Goal: Task Accomplishment & Management: Complete application form

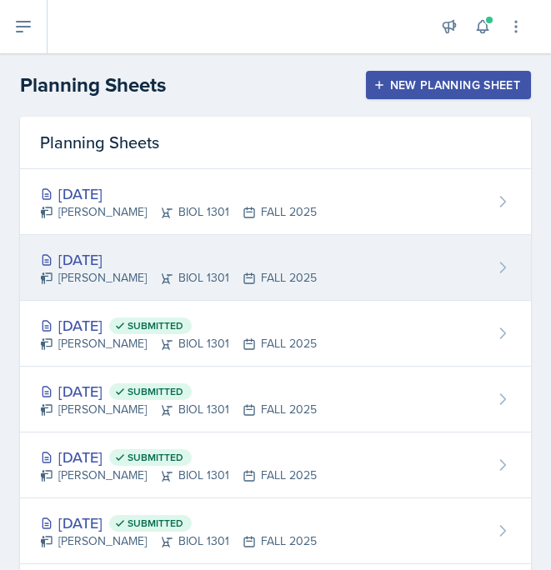
click at [239, 265] on div "[DATE]" at bounding box center [178, 259] width 277 height 23
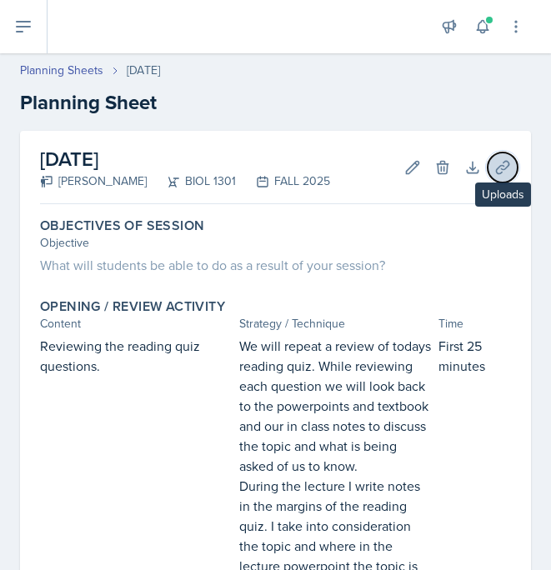
click at [503, 163] on icon at bounding box center [502, 167] width 17 height 17
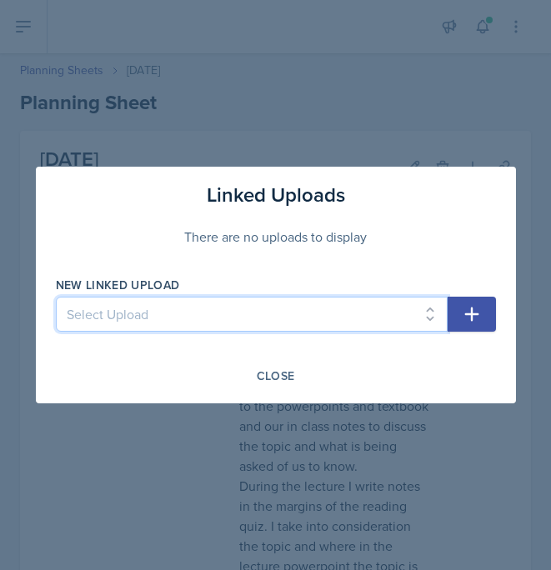
click at [404, 320] on select "Select Upload mod 1 reading quiz 1 pg 1 mod 1 reading quiz 1 pg 2 Reading Quiz …" at bounding box center [252, 314] width 392 height 35
select select "2d2c58d4-92b9-489d-9a82-a88876d7697c"
click at [56, 297] on select "Select Upload mod 1 reading quiz 1 pg 1 mod 1 reading quiz 1 pg 2 Reading Quiz …" at bounding box center [252, 314] width 392 height 35
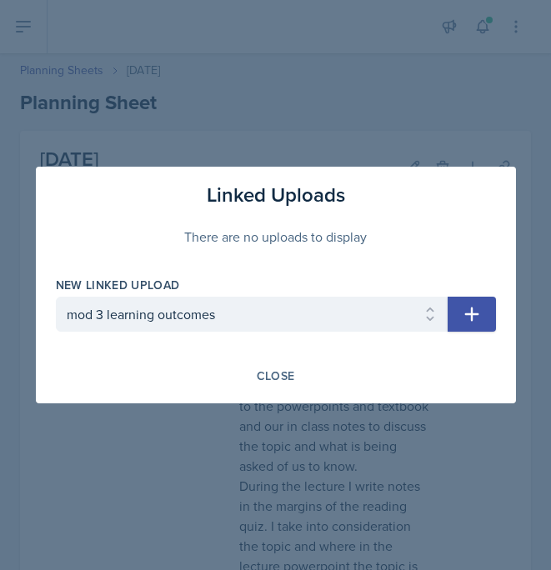
click at [475, 307] on icon "button" at bounding box center [472, 314] width 20 height 20
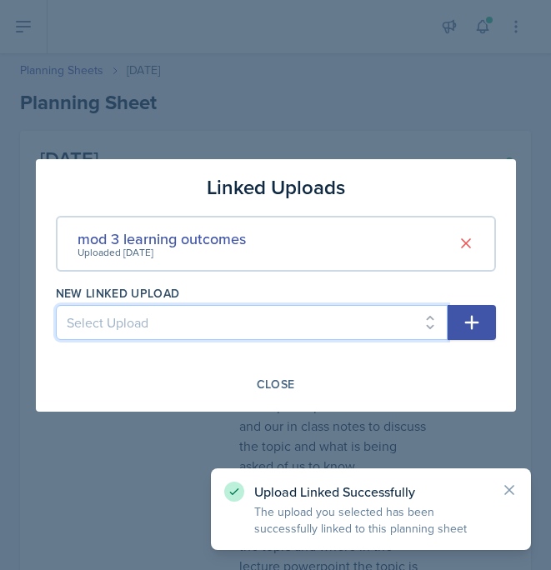
click at [429, 317] on select "Select Upload mod 1 reading quiz 1 pg 1 mod 1 reading quiz 1 pg 2 Reading Quiz …" at bounding box center [252, 322] width 392 height 35
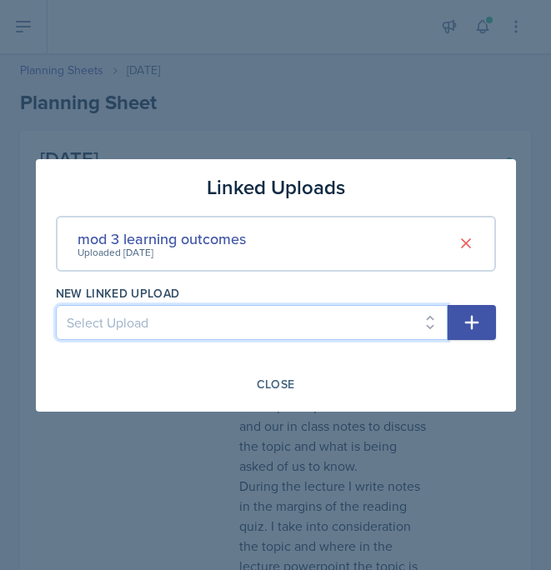
select select "afbf2673-a7d3-4d0f-9cbd-93f3d55250ad"
click at [56, 305] on select "Select Upload mod 1 reading quiz 1 pg 1 mod 1 reading quiz 1 pg 2 Reading Quiz …" at bounding box center [252, 322] width 392 height 35
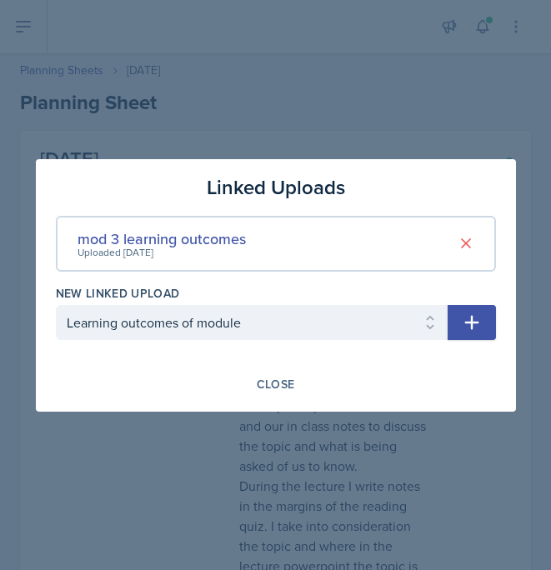
click at [470, 321] on icon "button" at bounding box center [471, 322] width 14 height 14
select select
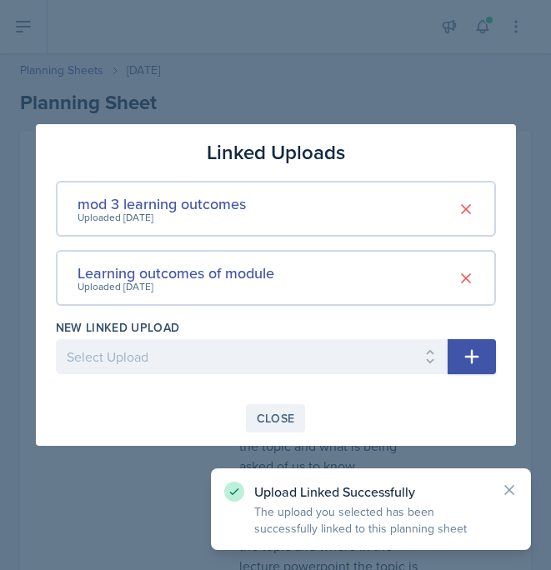
click at [288, 412] on div "Close" at bounding box center [276, 418] width 38 height 13
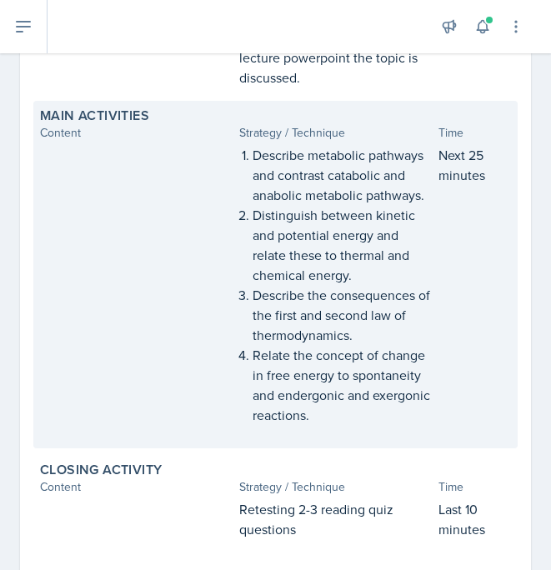
scroll to position [710, 0]
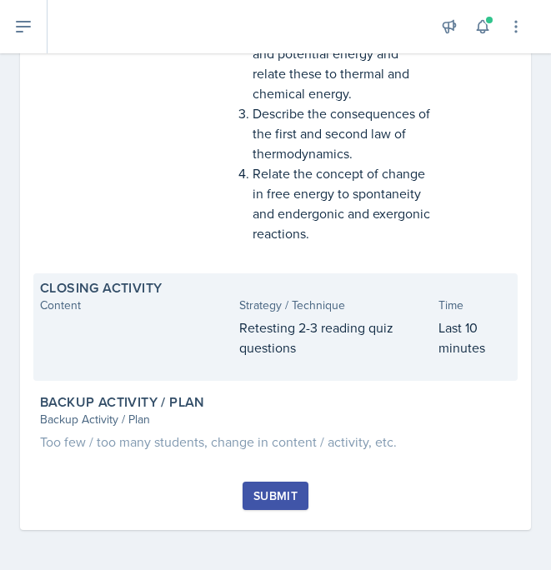
click at [334, 349] on p "Retesting 2-3 reading quiz questions" at bounding box center [335, 338] width 193 height 40
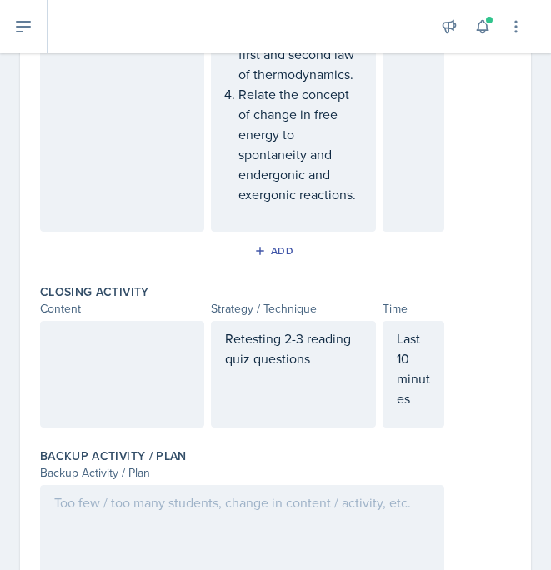
click at [315, 367] on p "Retesting 2-3 reading quiz questions" at bounding box center [293, 348] width 136 height 40
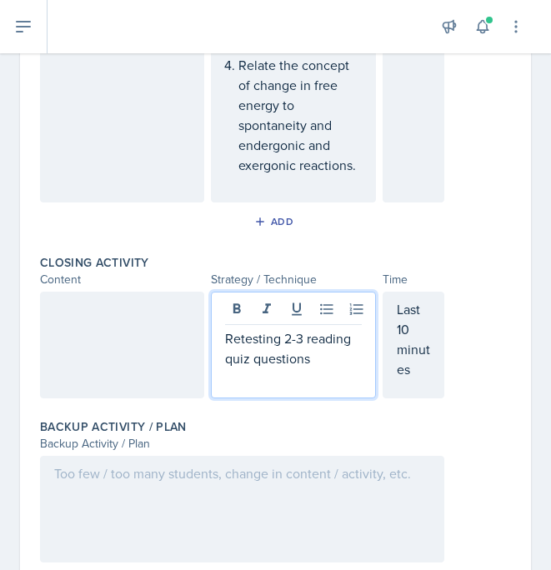
click at [303, 346] on p "Retesting 2-3 reading quiz questions" at bounding box center [293, 348] width 136 height 40
click at [157, 368] on div at bounding box center [122, 345] width 164 height 107
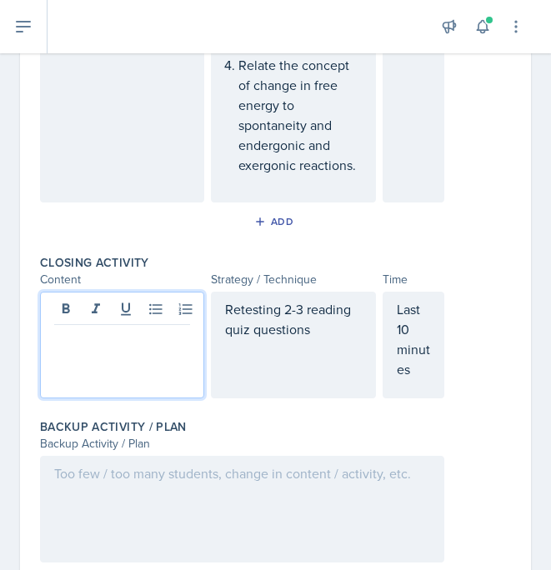
scroll to position [1174, 0]
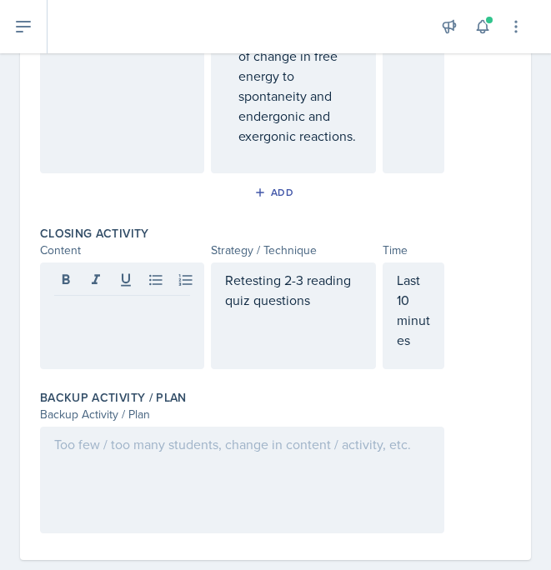
click at [328, 334] on div "Retesting 2-3 reading quiz questions" at bounding box center [293, 316] width 164 height 107
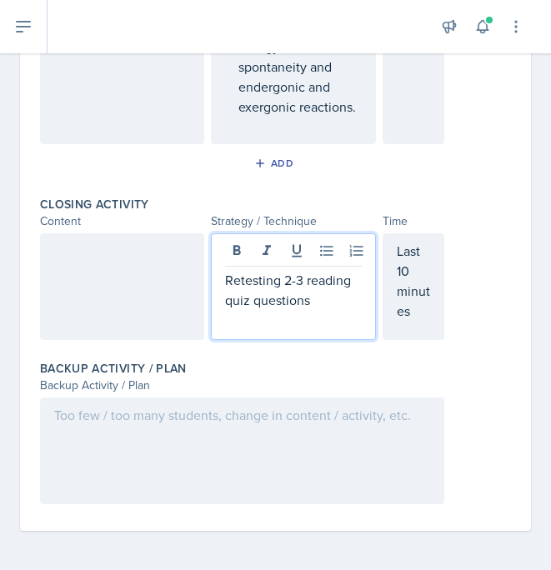
click at [138, 281] on div at bounding box center [122, 286] width 164 height 107
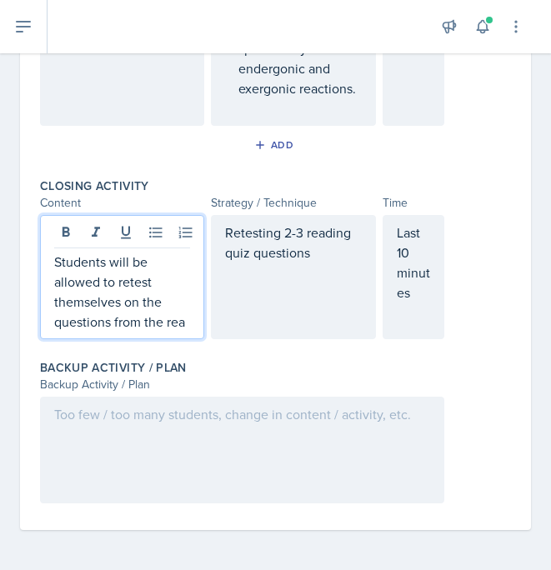
scroll to position [1233, 0]
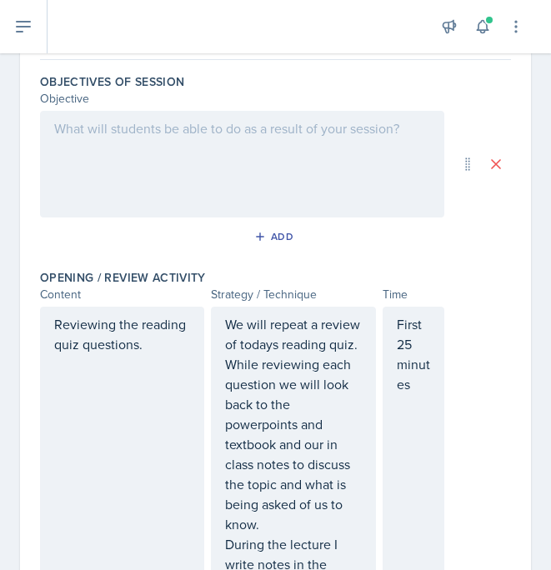
click at [210, 140] on div at bounding box center [242, 164] width 404 height 107
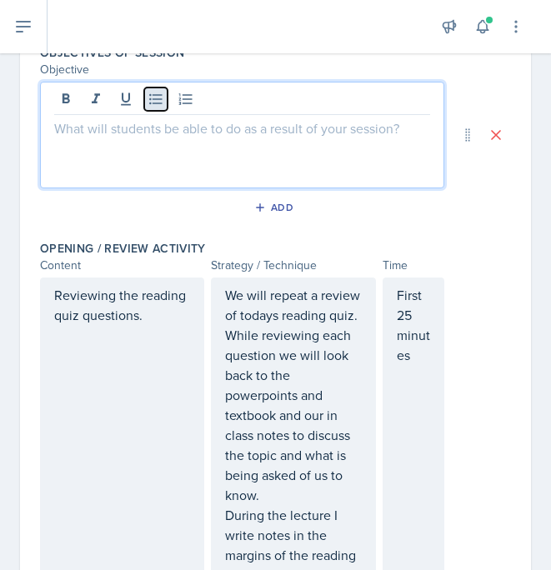
click at [150, 104] on icon at bounding box center [156, 99] width 17 height 17
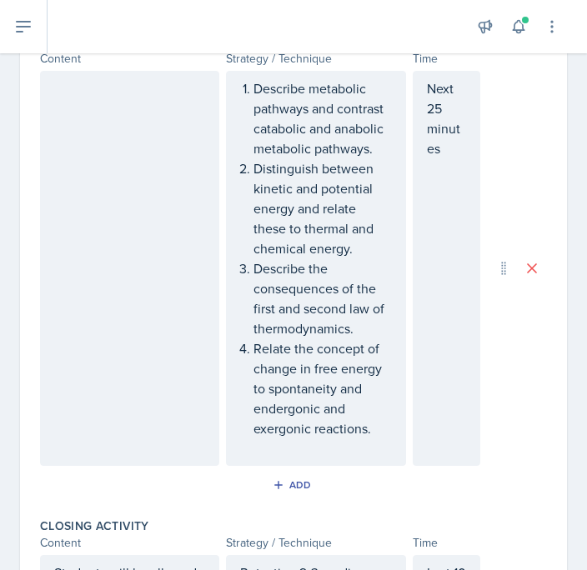
scroll to position [1173, 0]
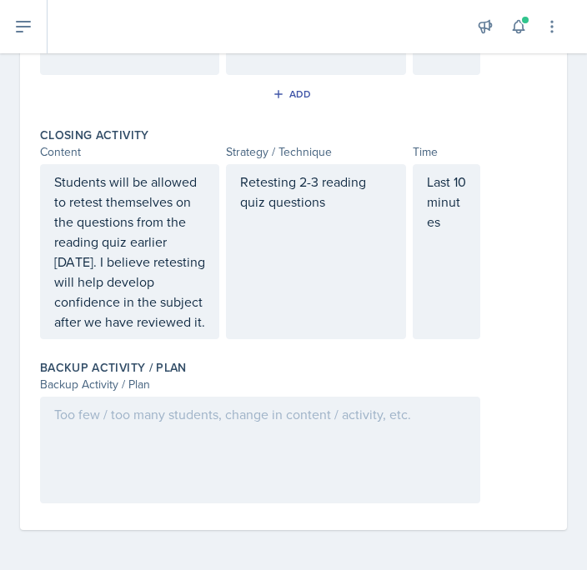
click at [342, 205] on p "Retesting 2-3 reading quiz questions" at bounding box center [315, 192] width 151 height 40
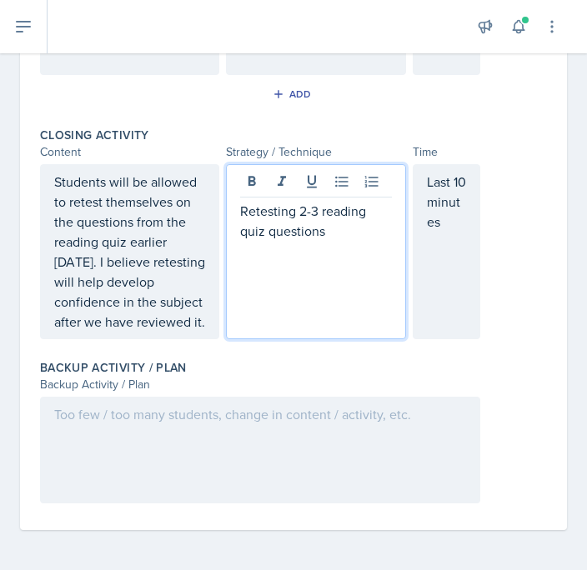
click at [354, 237] on p "Retesting 2-3 reading quiz questions" at bounding box center [315, 221] width 151 height 40
click at [293, 417] on div at bounding box center [260, 450] width 440 height 107
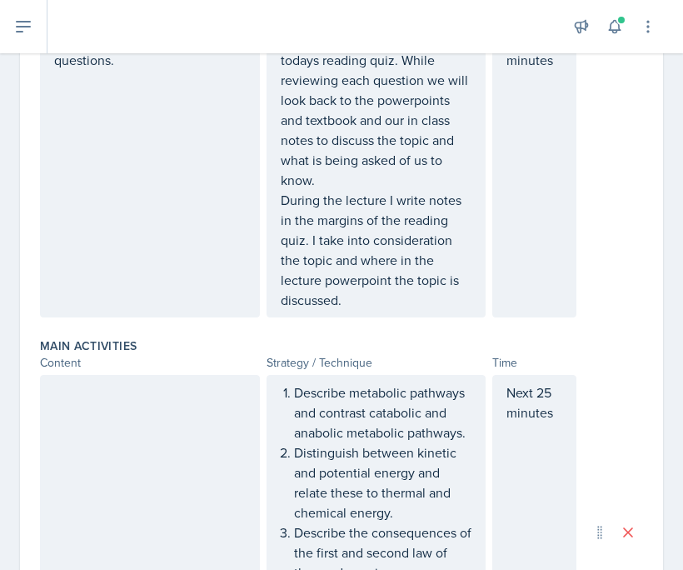
scroll to position [568, 0]
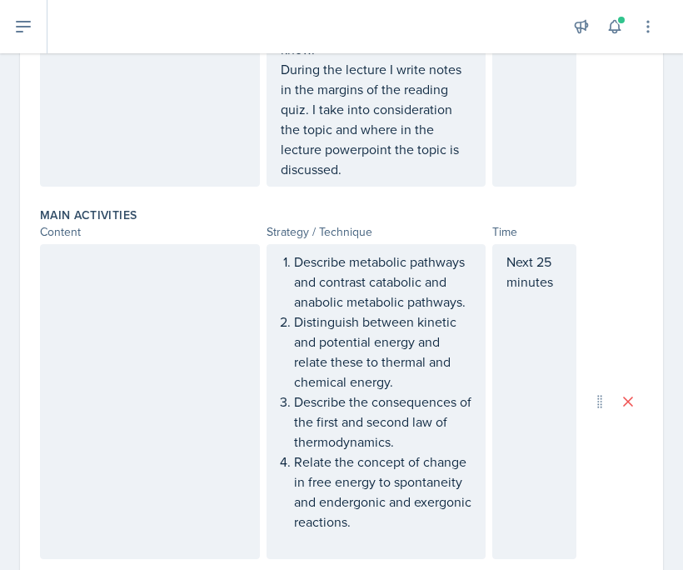
click at [146, 283] on div at bounding box center [150, 401] width 220 height 315
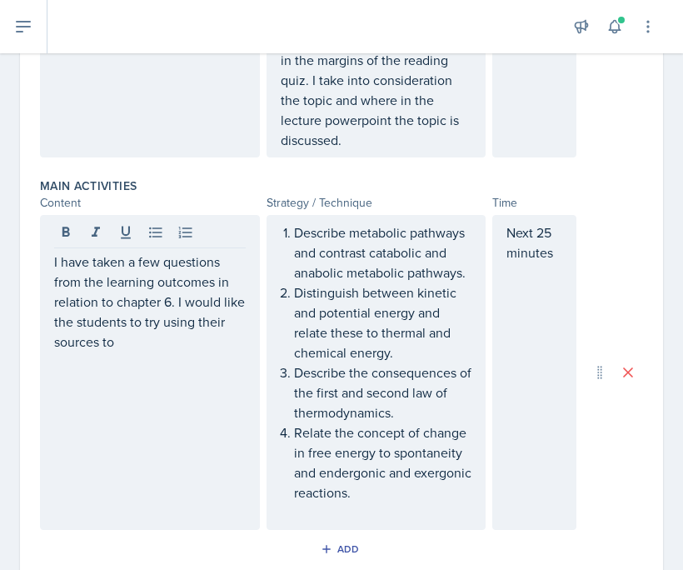
click at [473, 274] on div "Describe metabolic pathways and contrast catabolic and anabolic metabolic pathw…" at bounding box center [377, 372] width 220 height 315
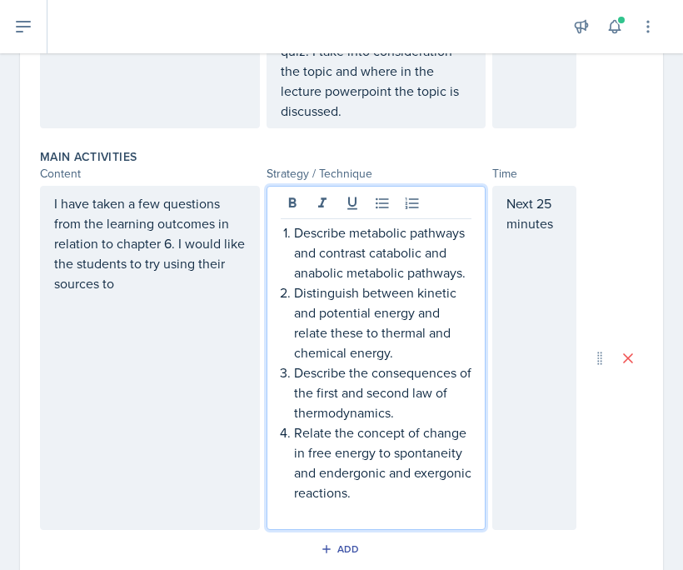
click at [473, 274] on div "Describe metabolic pathways and contrast catabolic and anabolic metabolic pathw…" at bounding box center [377, 358] width 220 height 344
click at [469, 274] on p "Describe metabolic pathways and contrast catabolic and anabolic metabolic pathw…" at bounding box center [383, 253] width 178 height 60
click at [428, 350] on p "Distinguish between kinetic and potential energy and relate these to thermal an…" at bounding box center [383, 323] width 178 height 80
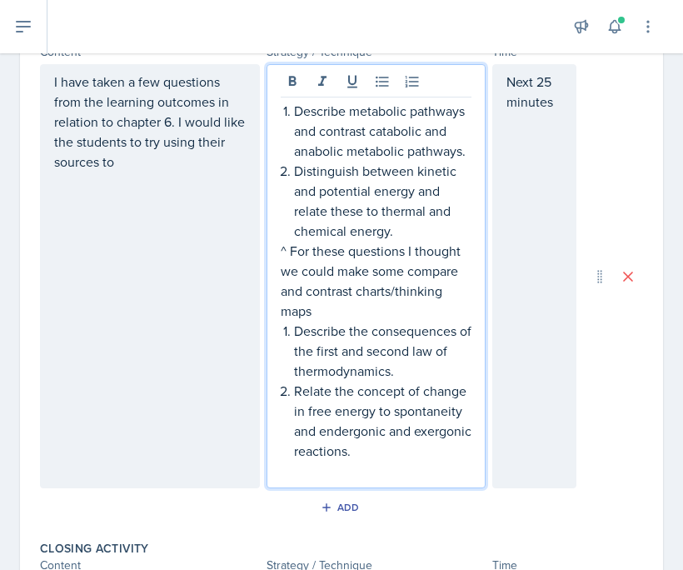
scroll to position [751, 0]
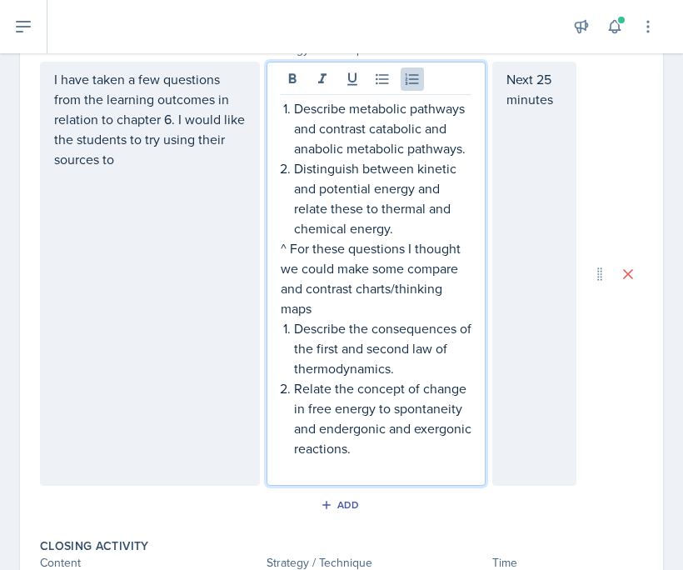
click at [428, 450] on p "Relate the concept of change in free energy to spontaneity and endergonic and e…" at bounding box center [383, 418] width 178 height 80
click at [413, 372] on p "Describe the consequences of the first and second law of thermodynamics." at bounding box center [383, 348] width 178 height 60
click at [148, 266] on div "I have taken a few questions from the learning outcomes in relation to chapter …" at bounding box center [150, 274] width 220 height 424
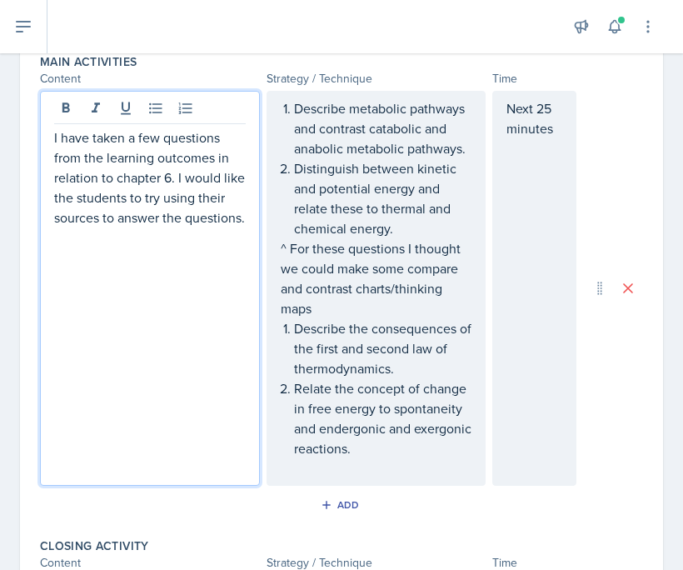
scroll to position [712, 0]
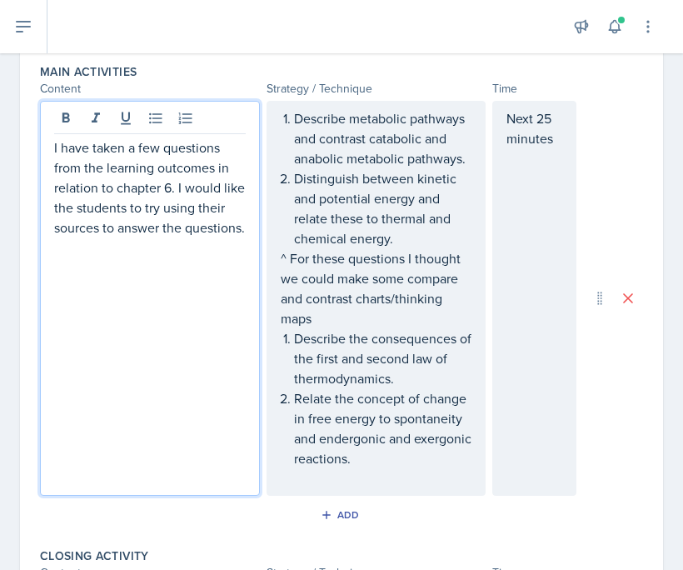
click at [328, 323] on p "^ For these questions I thought we could make some compare and contrast charts/…" at bounding box center [377, 288] width 192 height 80
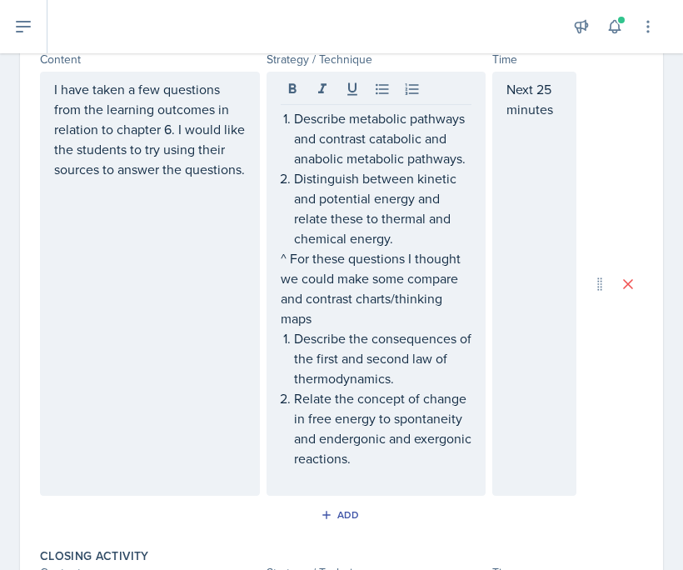
click at [145, 208] on div "I have taken a few questions from the learning outcomes in relation to chapter …" at bounding box center [150, 284] width 220 height 424
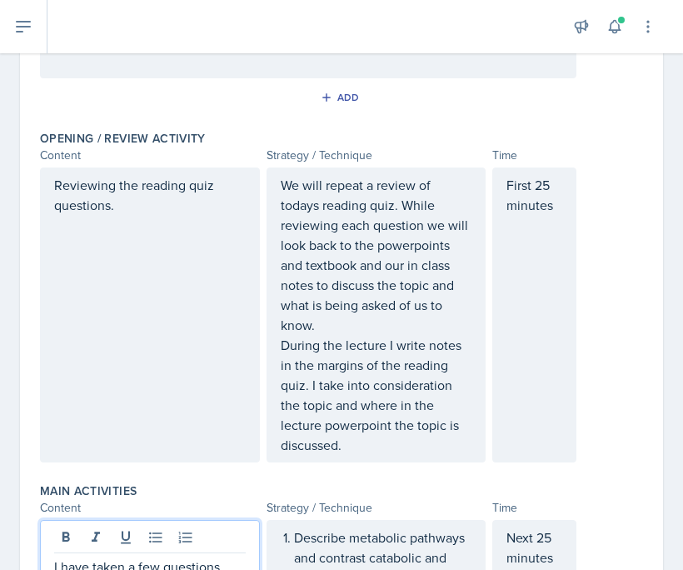
scroll to position [254, 0]
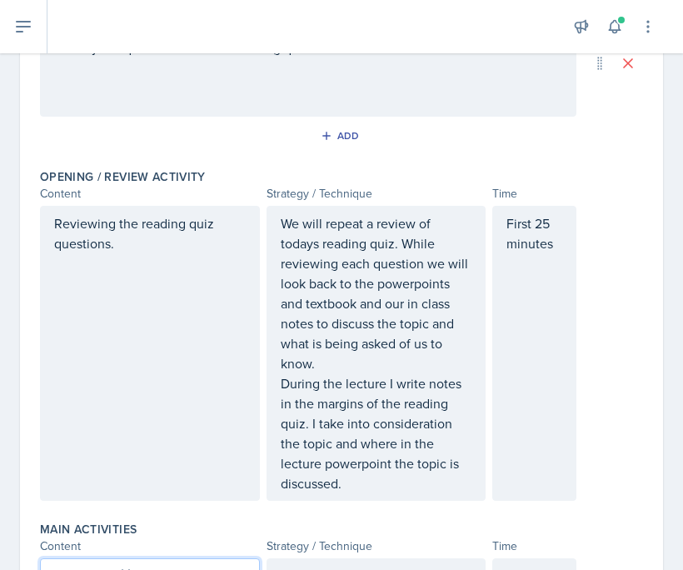
click at [176, 247] on p "Reviewing the reading quiz questions." at bounding box center [150, 233] width 192 height 40
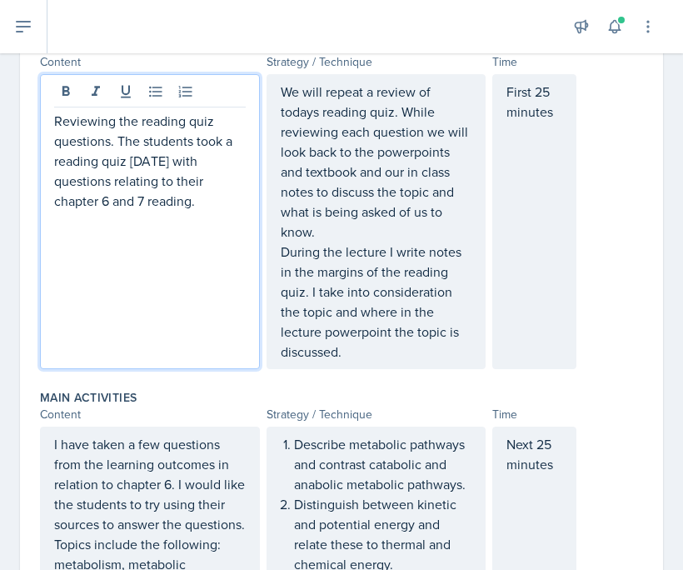
scroll to position [366, 0]
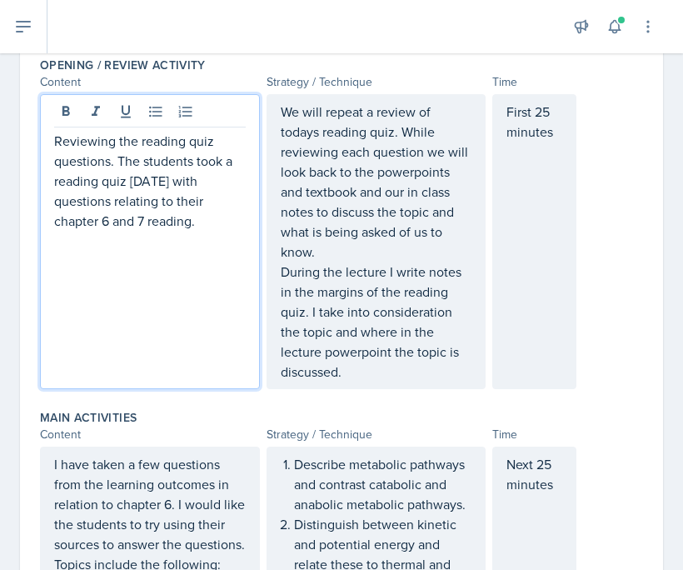
click at [148, 224] on p "Reviewing the reading quiz questions. The students took a reading quiz [DATE] w…" at bounding box center [150, 181] width 192 height 100
click at [209, 222] on p "Reviewing the reading quiz questions. The students took a reading quiz [DATE] w…" at bounding box center [150, 191] width 192 height 120
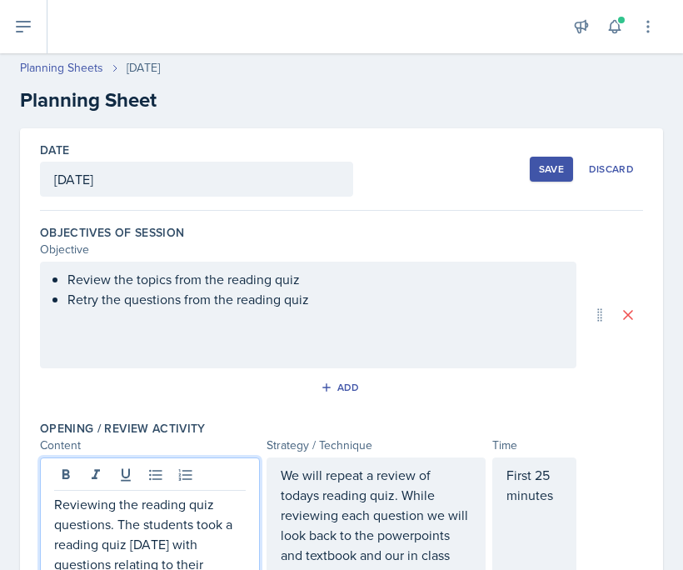
click at [371, 302] on p "Retry the questions from the reading quiz" at bounding box center [315, 299] width 495 height 20
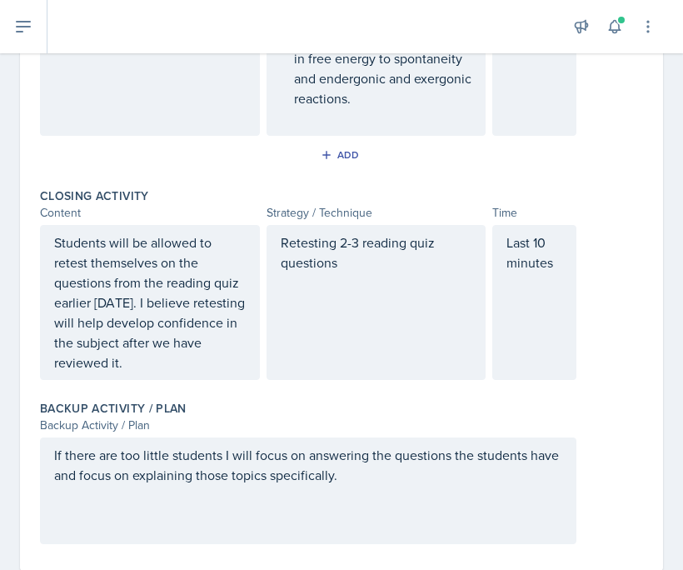
scroll to position [1113, 0]
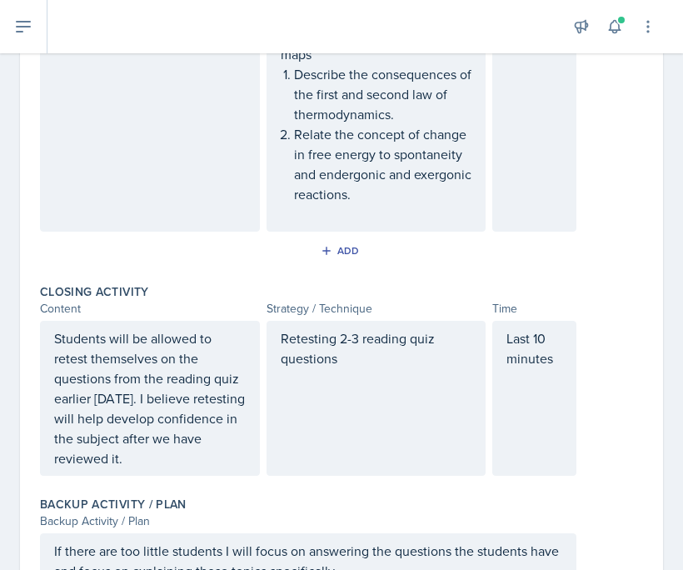
click at [364, 368] on p at bounding box center [377, 378] width 192 height 20
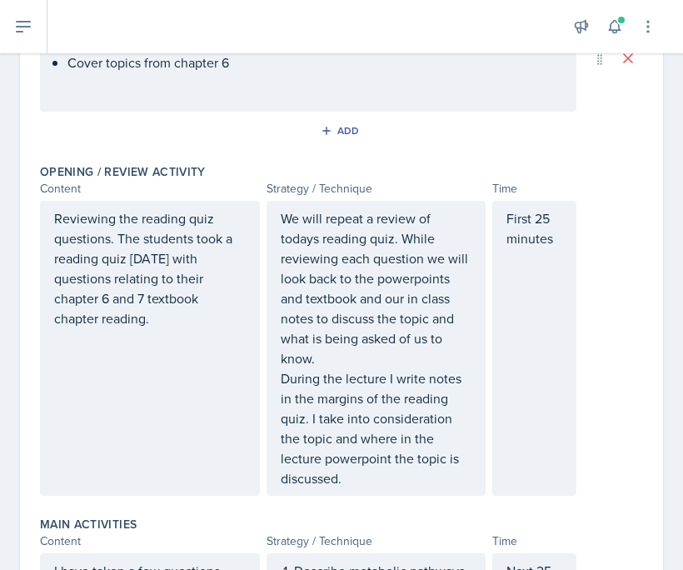
scroll to position [0, 0]
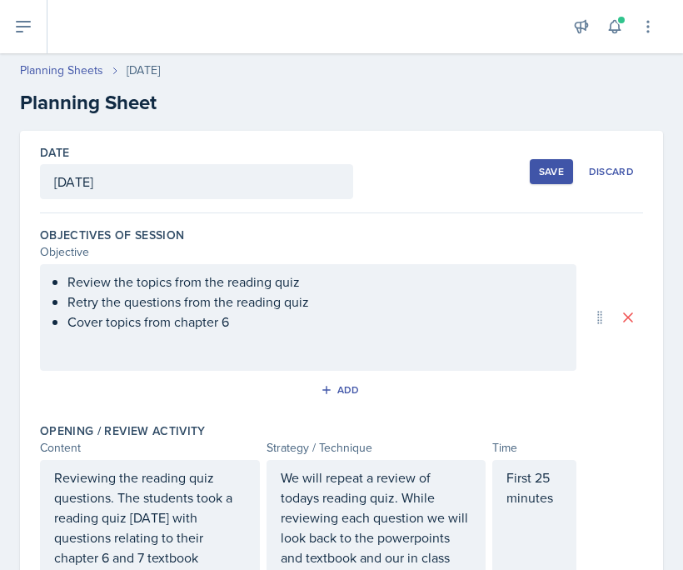
click at [540, 173] on div "Save" at bounding box center [551, 171] width 25 height 13
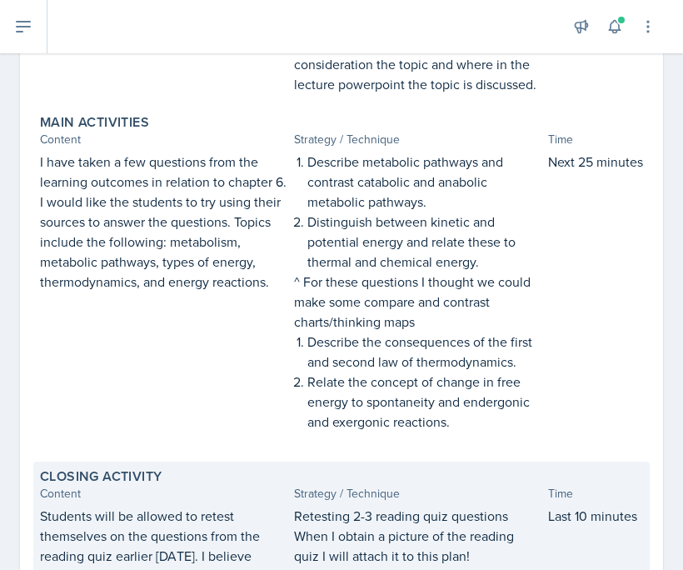
scroll to position [479, 0]
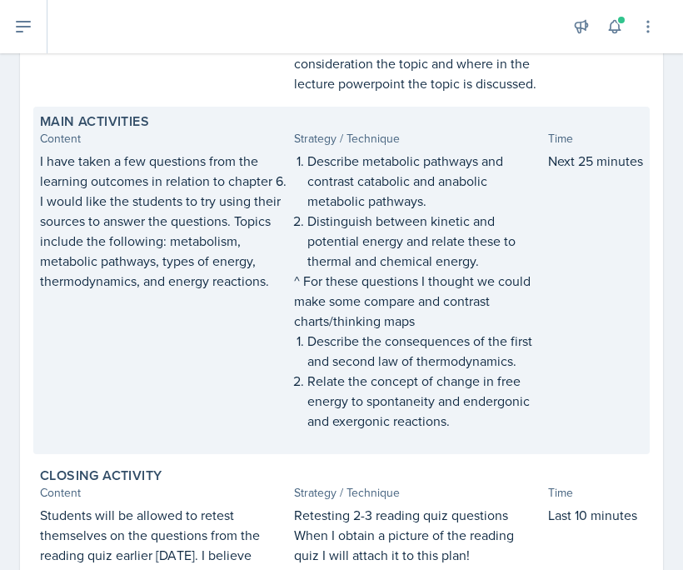
click at [448, 363] on p "Describe the consequences of the first and second law of thermodynamics." at bounding box center [425, 351] width 234 height 40
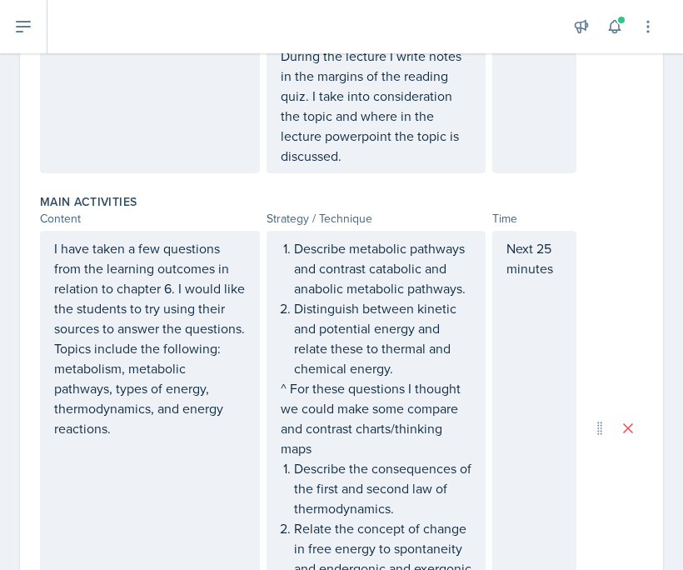
scroll to position [612, 0]
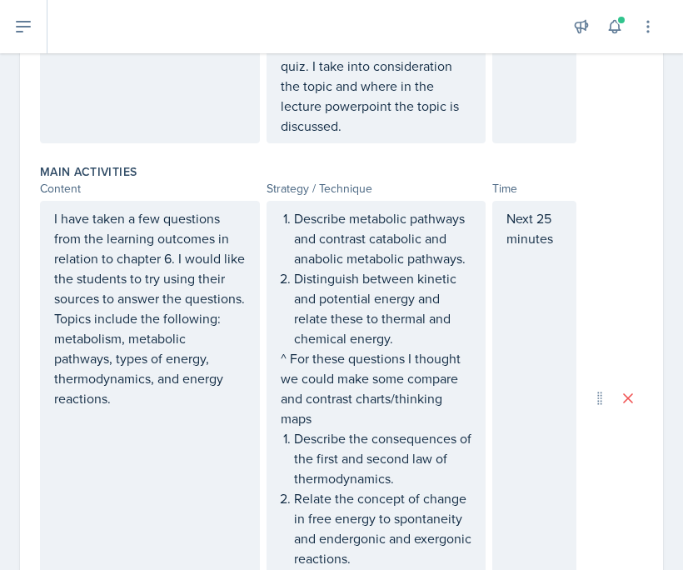
click at [358, 431] on p "Describe the consequences of the first and second law of thermodynamics." at bounding box center [383, 458] width 178 height 60
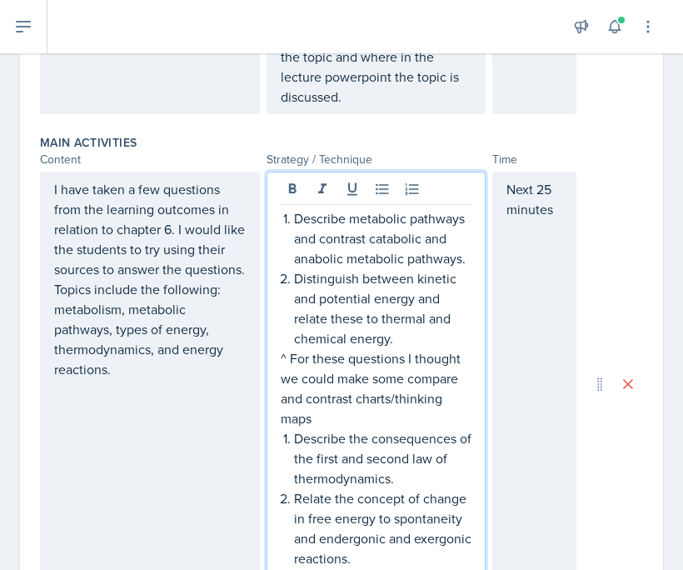
click at [340, 404] on p "^ For these questions I thought we could make some compare and contrast charts/…" at bounding box center [377, 388] width 192 height 80
click at [315, 420] on p "^ For these questions I thought we could make some compare and contrast charts/…" at bounding box center [377, 388] width 192 height 80
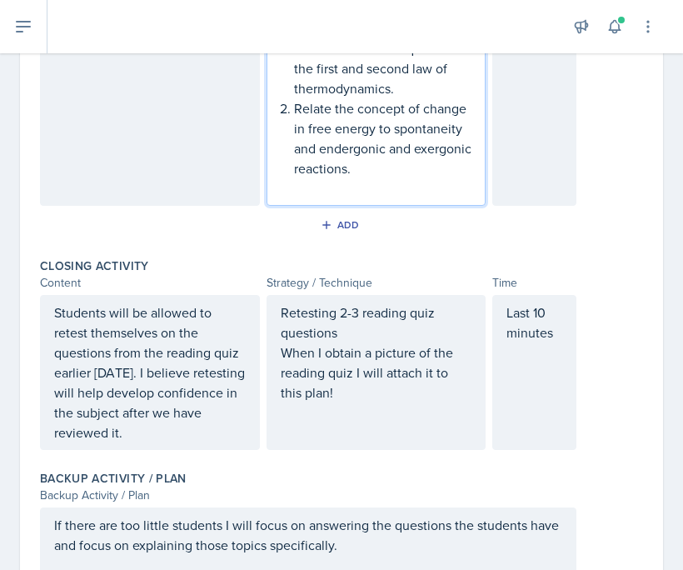
scroll to position [1222, 0]
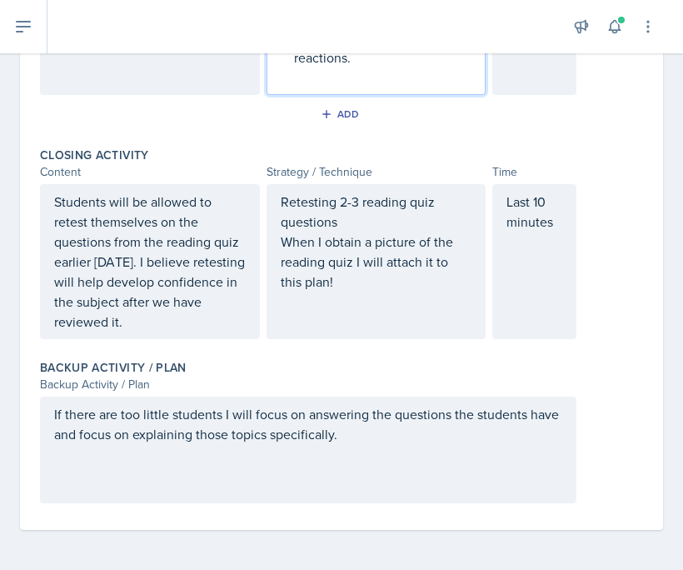
click at [375, 451] on div "If there are too little students I will focus on answering the questions the st…" at bounding box center [308, 450] width 537 height 107
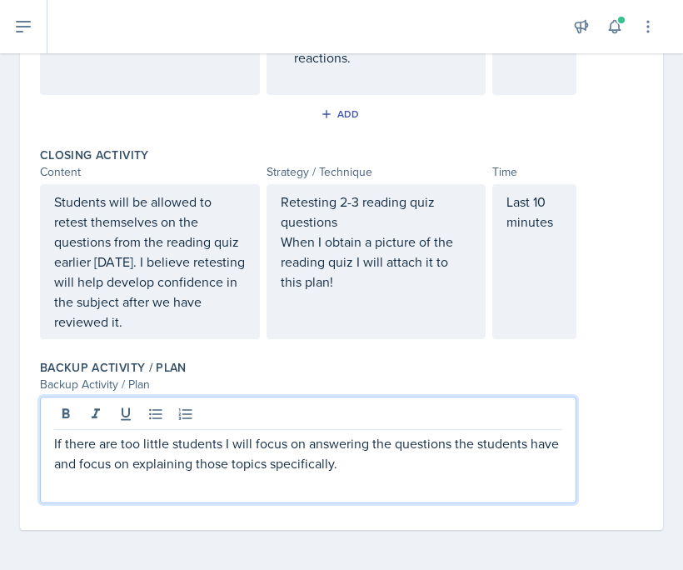
click at [372, 464] on p "If there are too little students I will focus on answering the questions the st…" at bounding box center [308, 453] width 508 height 40
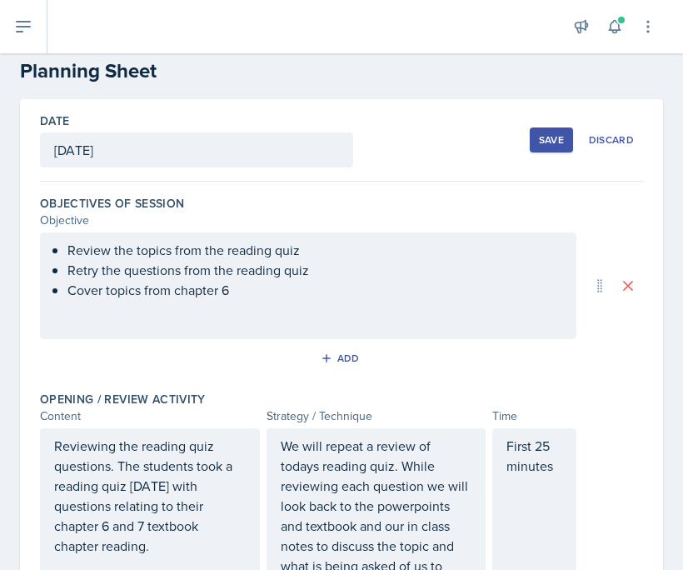
scroll to position [0, 0]
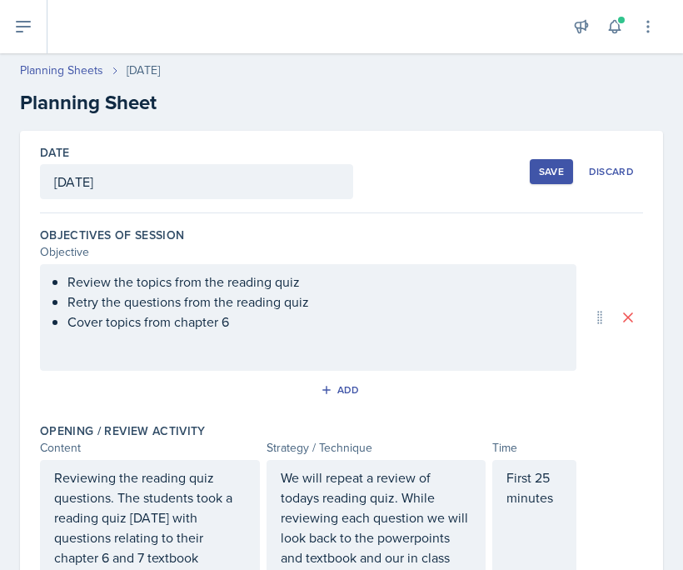
click at [546, 165] on div "Save" at bounding box center [551, 171] width 25 height 13
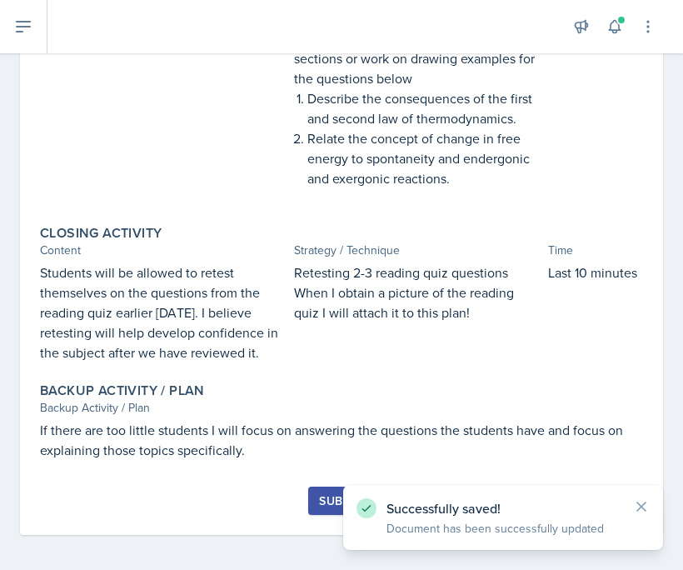
scroll to position [787, 0]
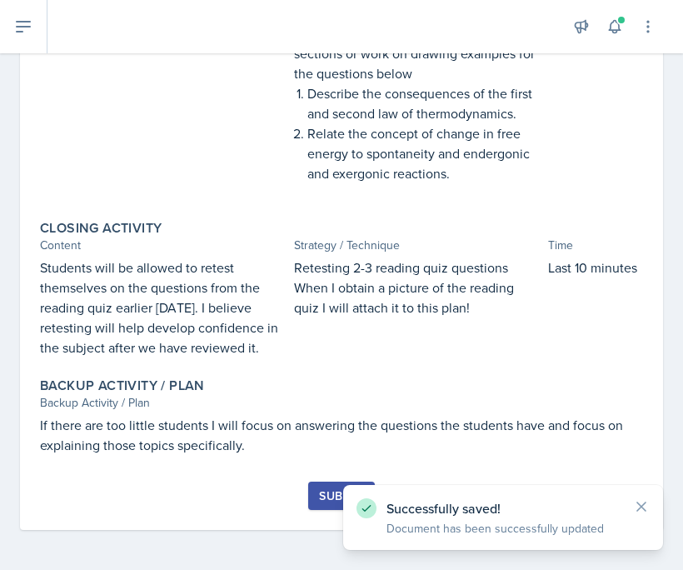
click at [323, 493] on div "Submit" at bounding box center [341, 495] width 44 height 13
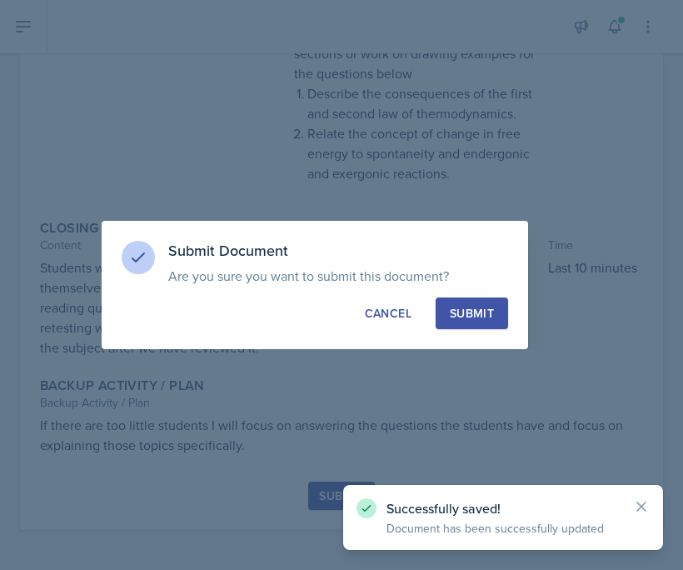
click at [450, 296] on div "Submit Document Are you sure you want to submit this document? This document wi…" at bounding box center [315, 285] width 427 height 128
click at [465, 307] on div "Submit" at bounding box center [472, 313] width 44 height 17
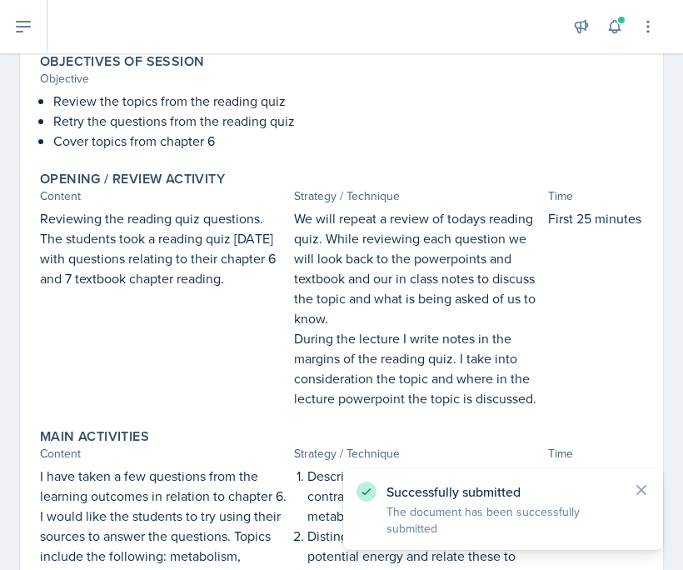
scroll to position [0, 0]
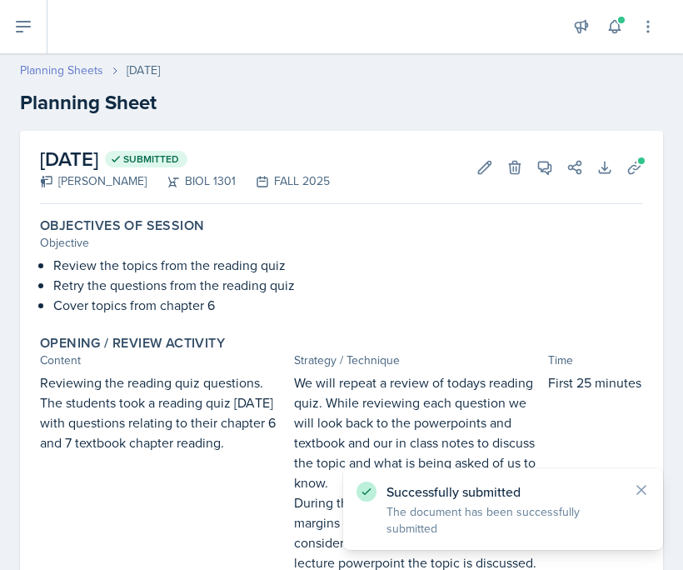
click at [91, 72] on link "Planning Sheets" at bounding box center [61, 71] width 83 height 18
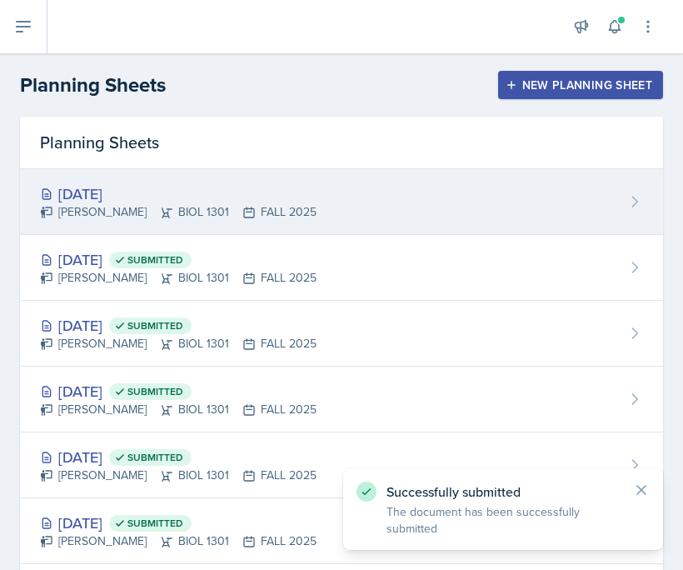
click at [135, 193] on div "[DATE]" at bounding box center [178, 194] width 277 height 23
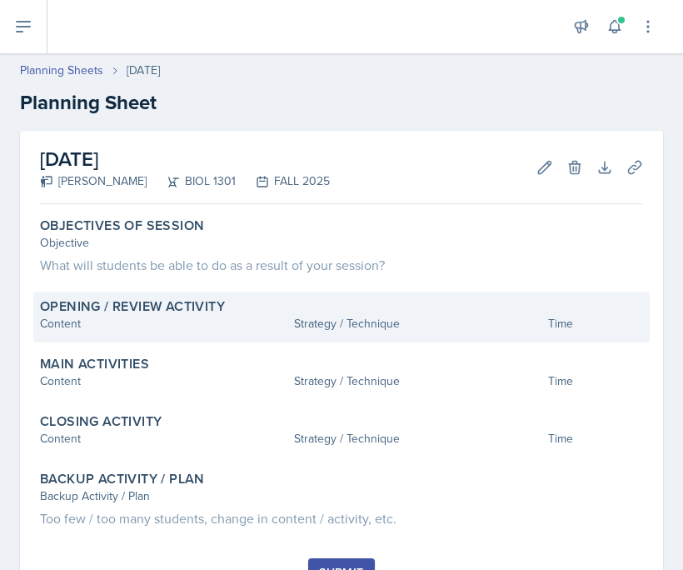
scroll to position [71, 0]
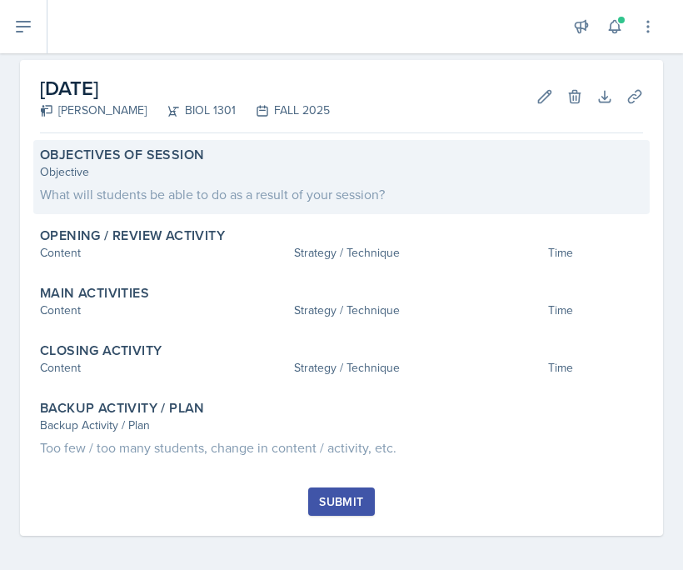
click at [222, 196] on div "What will students be able to do as a result of your session?" at bounding box center [341, 194] width 603 height 20
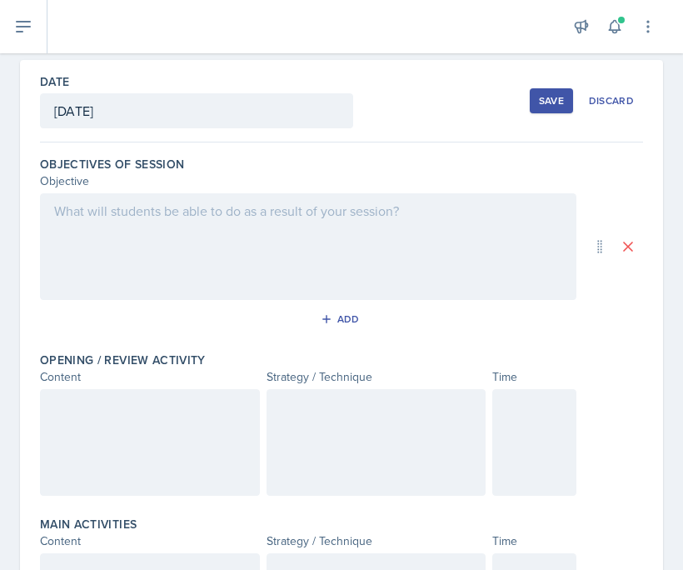
click at [216, 252] on div at bounding box center [308, 246] width 537 height 107
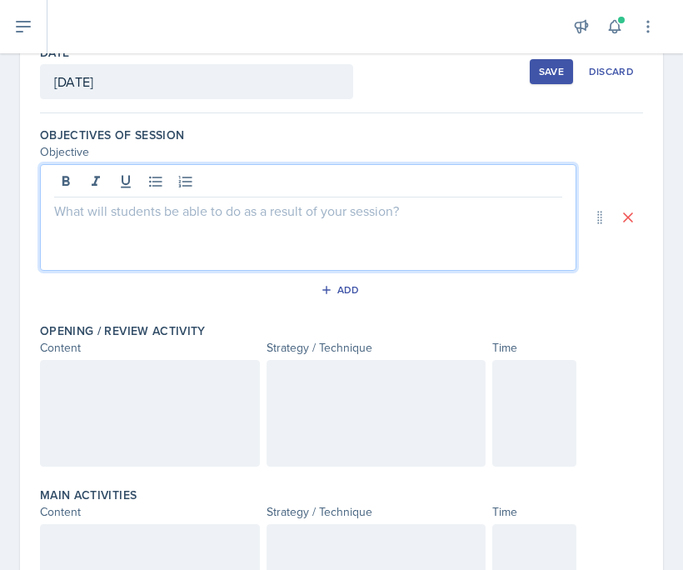
click at [159, 193] on div at bounding box center [308, 184] width 508 height 28
click at [155, 186] on icon at bounding box center [155, 182] width 13 height 11
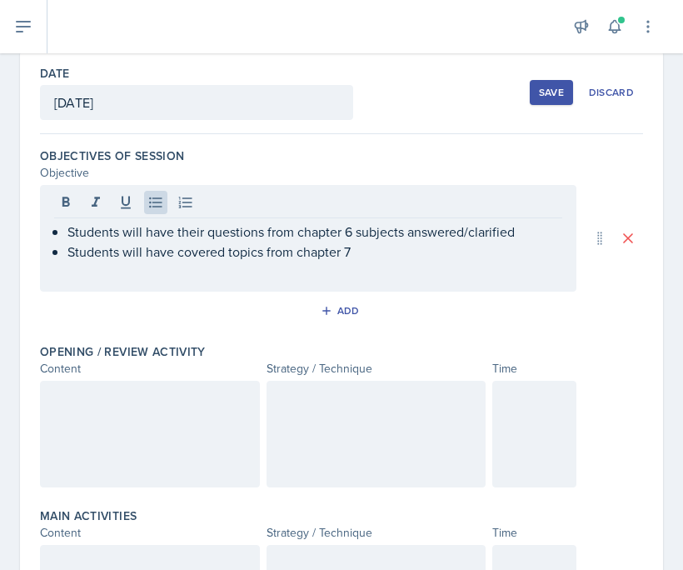
scroll to position [85, 0]
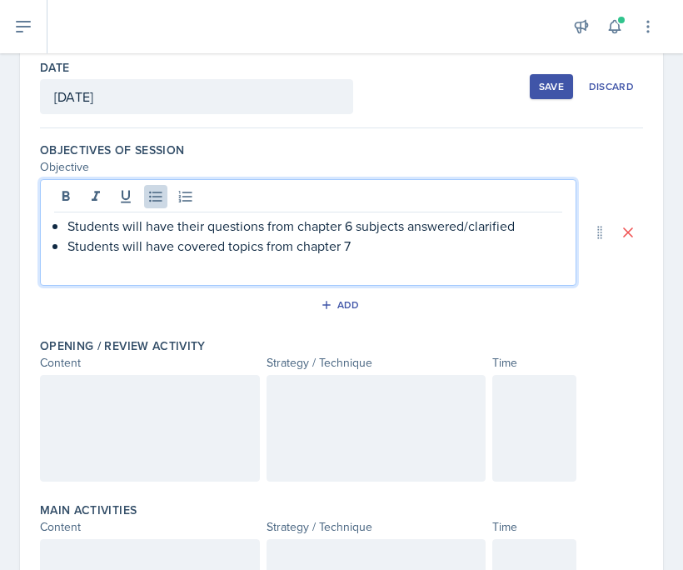
click at [145, 400] on p at bounding box center [150, 393] width 192 height 20
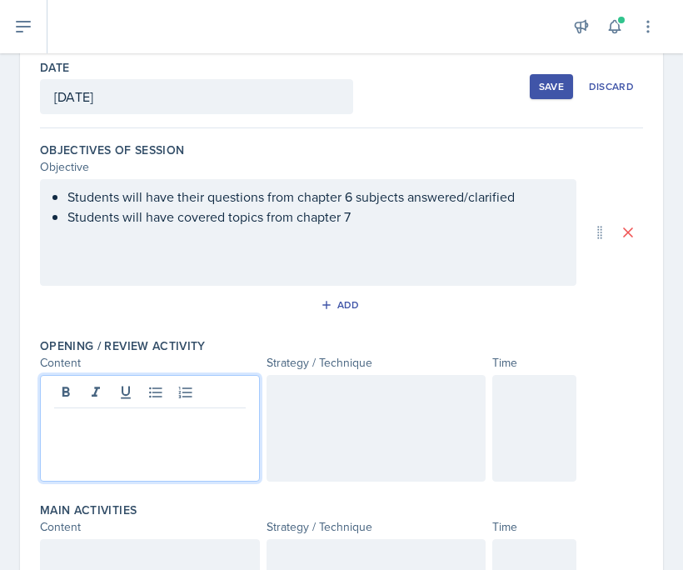
scroll to position [114, 0]
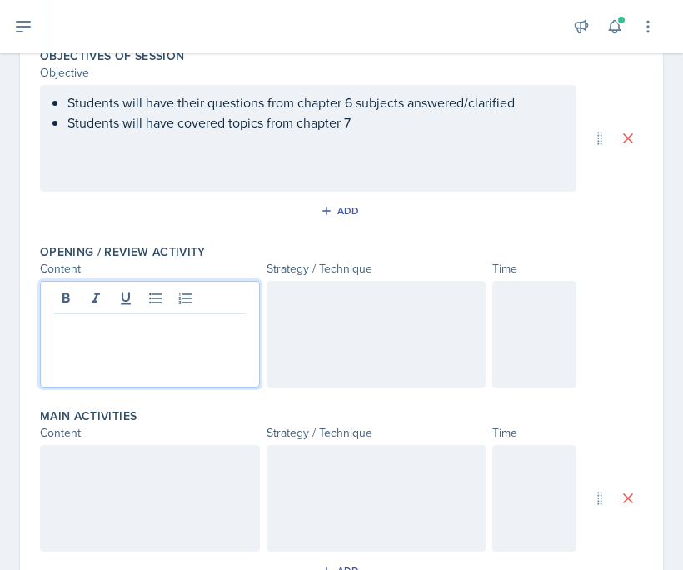
click at [323, 473] on div at bounding box center [377, 498] width 220 height 107
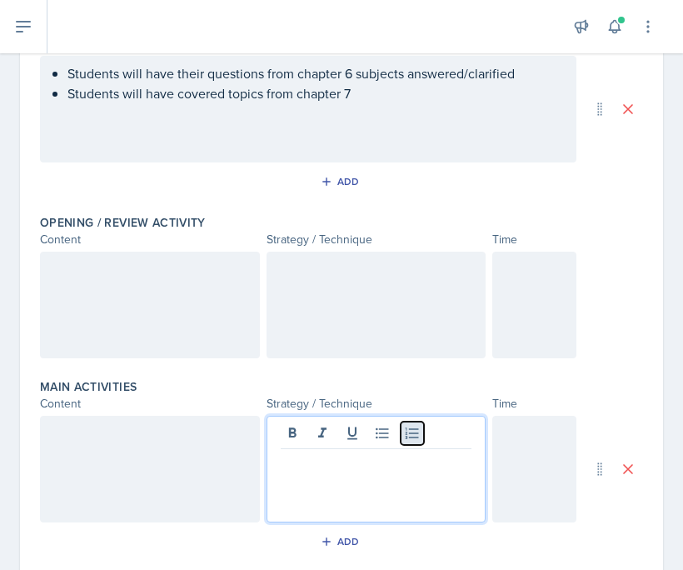
click at [416, 443] on button at bounding box center [412, 433] width 23 height 23
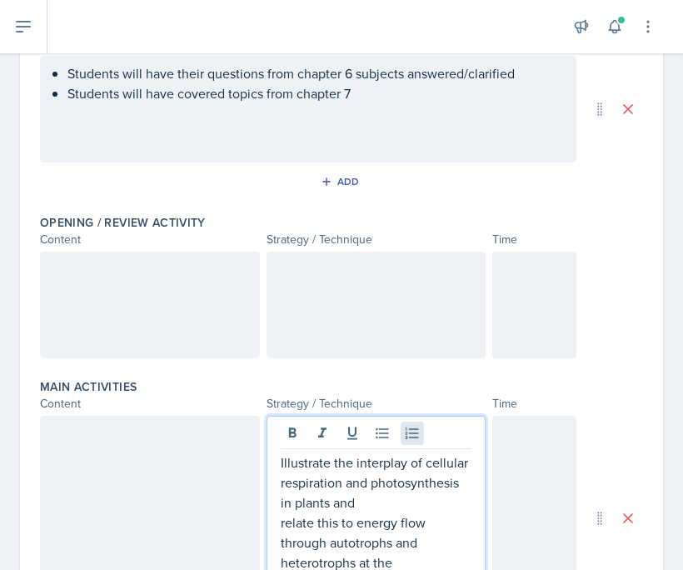
scroll to position [234, 0]
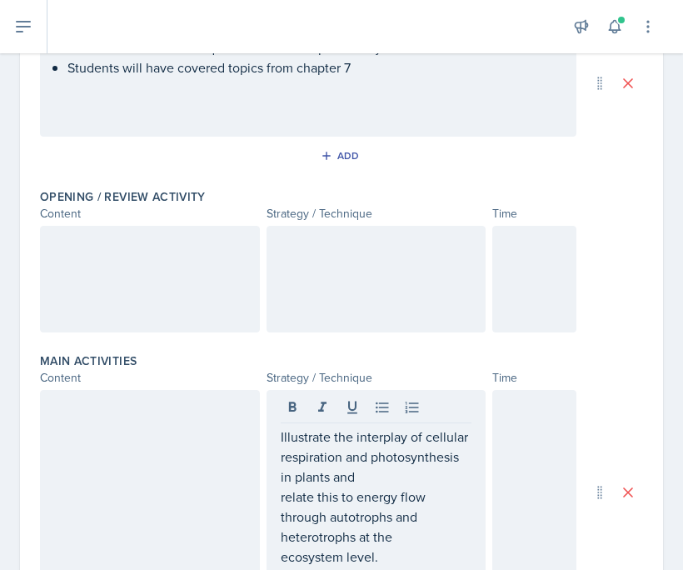
click at [278, 441] on div "Illustrate the interplay of cellular respiration and photosynthesis in plants a…" at bounding box center [377, 492] width 220 height 204
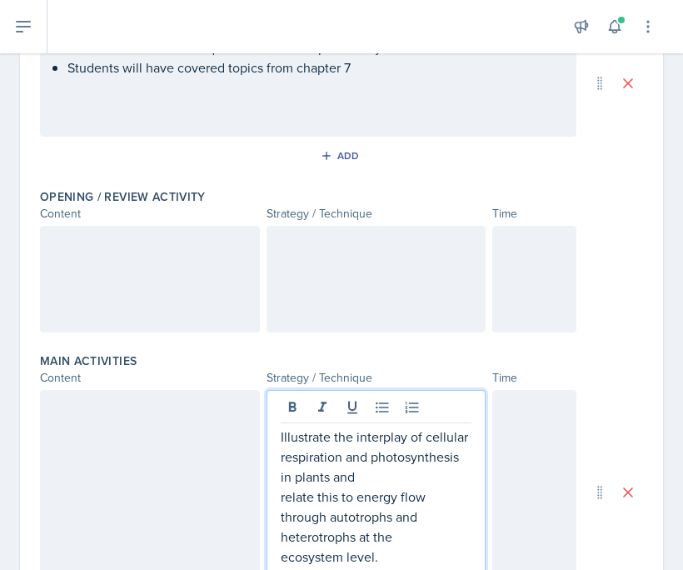
click at [279, 433] on div "Illustrate the interplay of cellular respiration and photosynthesis in plants a…" at bounding box center [377, 492] width 220 height 204
click at [283, 443] on p "Illustrate the interplay of cellular respiration and photosynthesis in plants a…" at bounding box center [377, 457] width 192 height 60
click at [413, 405] on icon at bounding box center [412, 407] width 17 height 17
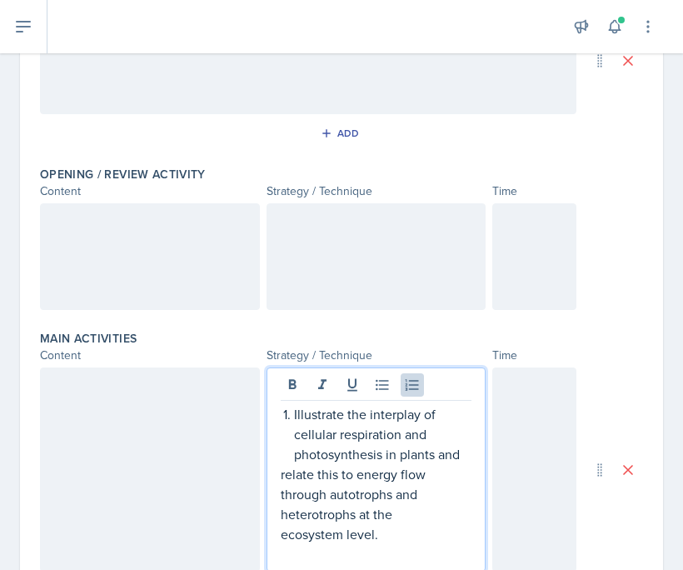
scroll to position [263, 0]
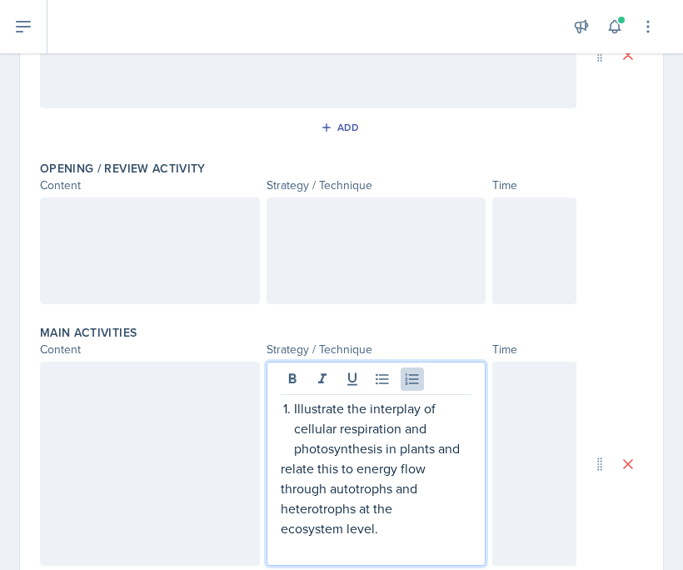
click at [276, 473] on div "Illustrate the interplay of cellular respiration and photosynthesis in plants a…" at bounding box center [377, 464] width 220 height 204
click at [282, 468] on p "relate this to energy flow through autotrophs and heterotrophs at the" at bounding box center [377, 488] width 192 height 60
click at [278, 527] on div "Illustrate the interplay of cellular respiration and photosynthesis in plants a…" at bounding box center [377, 464] width 220 height 204
click at [282, 530] on p "ecosystem level." at bounding box center [377, 528] width 192 height 20
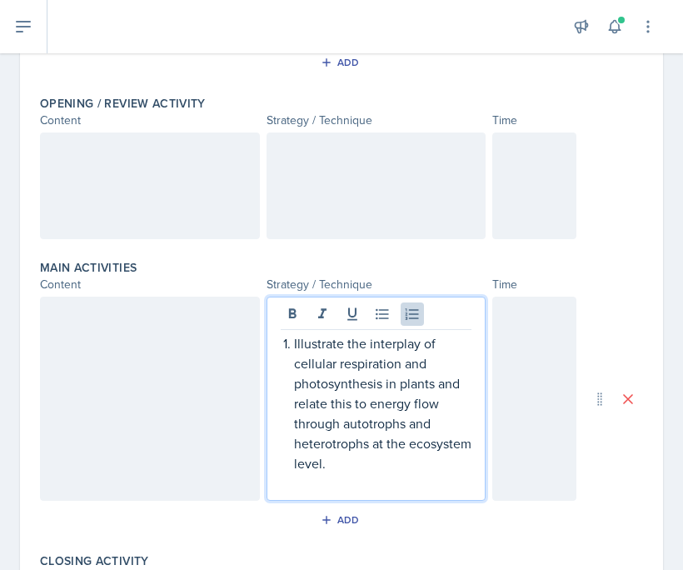
scroll to position [347, 0]
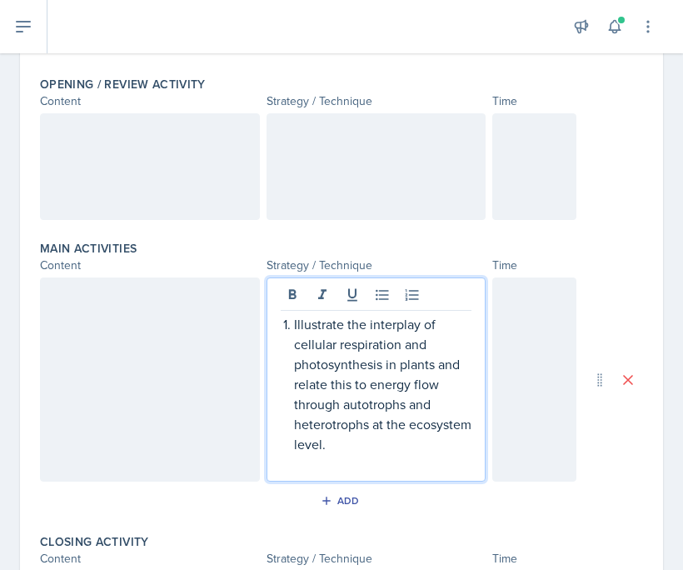
click at [410, 458] on p at bounding box center [377, 464] width 192 height 20
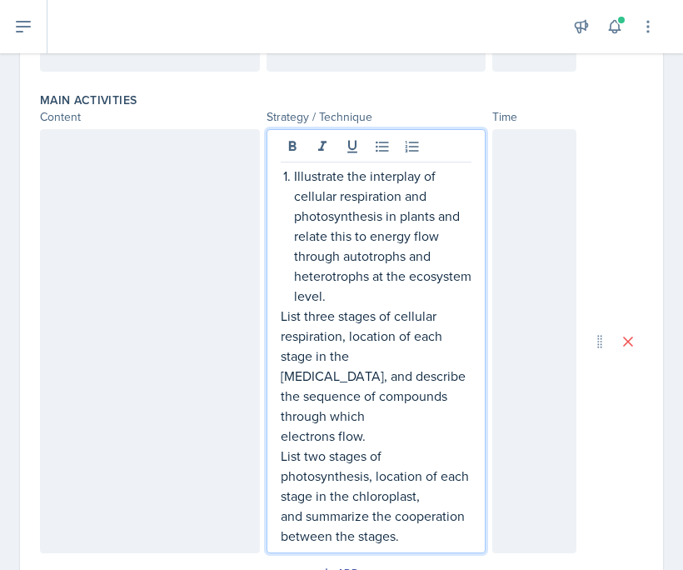
scroll to position [497, 0]
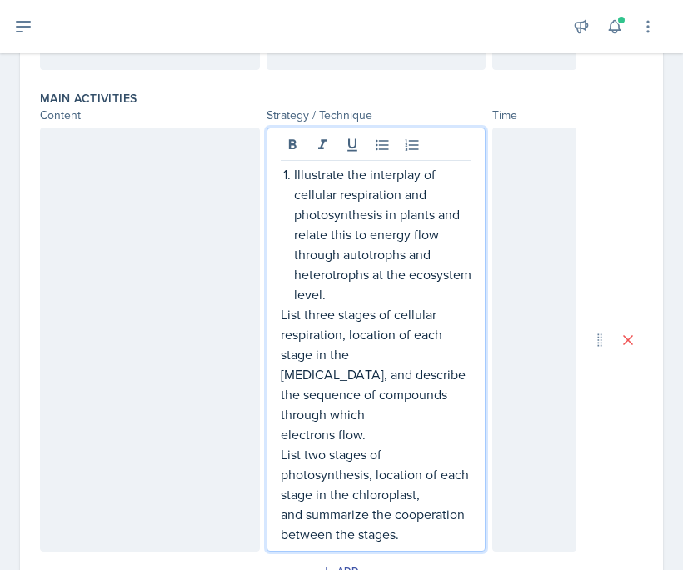
click at [281, 316] on p "List three stages of cellular respiration, location of each stage in the" at bounding box center [377, 334] width 192 height 60
click at [281, 382] on p "[MEDICAL_DATA], and describe the sequence of compounds through which" at bounding box center [377, 394] width 192 height 60
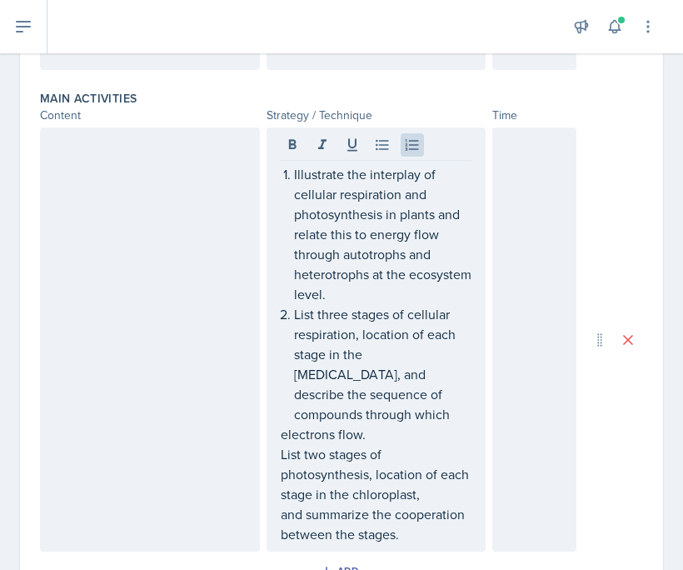
click at [279, 418] on div "Illustrate the interplay of cellular respiration and photosynthesis in plants a…" at bounding box center [377, 340] width 220 height 424
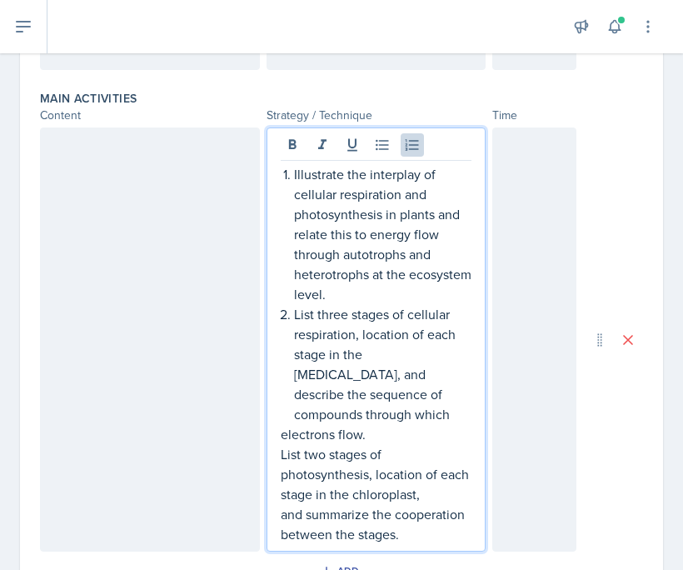
click at [283, 424] on p "electrons flow." at bounding box center [377, 434] width 192 height 20
click at [280, 435] on div "Illustrate the interplay of cellular respiration and photosynthesis in plants a…" at bounding box center [377, 340] width 220 height 424
click at [281, 444] on p "List two stages of photosynthesis, location of each stage in the chloroplast," at bounding box center [377, 474] width 192 height 60
click at [275, 497] on div "Illustrate the interplay of cellular respiration and photosynthesis in plants a…" at bounding box center [377, 340] width 220 height 424
click at [281, 504] on p "and summarize the cooperation between the stages." at bounding box center [377, 524] width 192 height 40
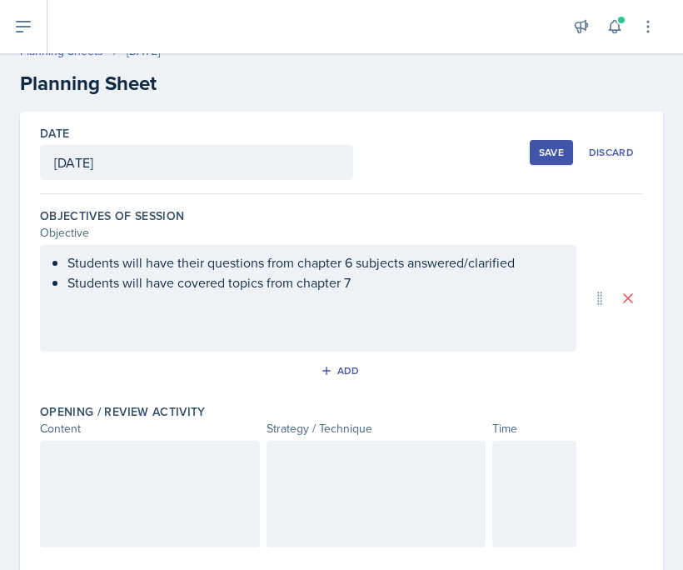
scroll to position [0, 0]
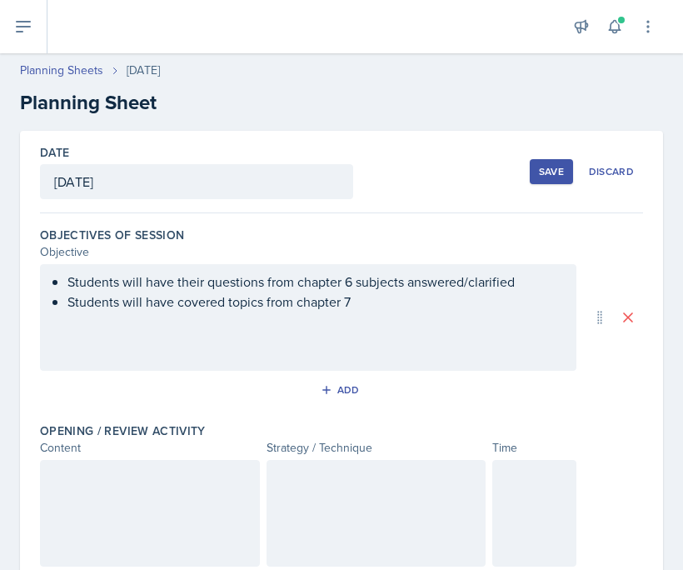
click at [413, 316] on div "Students will have their questions from chapter 6 subjects answered/clarified S…" at bounding box center [308, 317] width 537 height 107
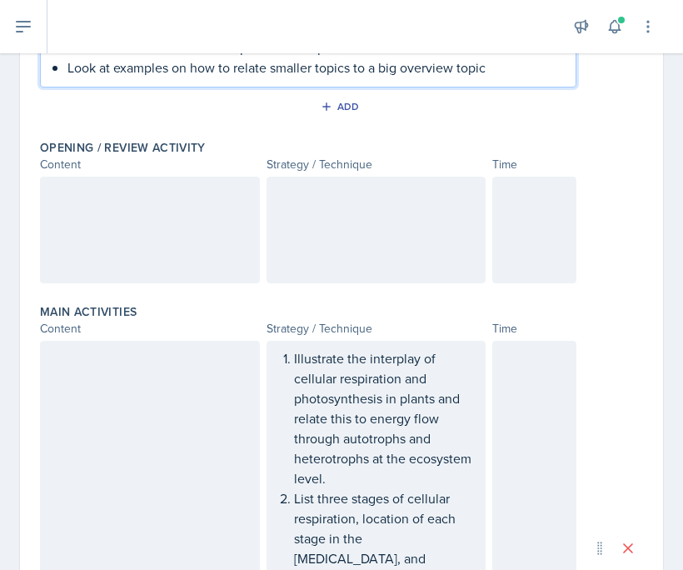
click at [177, 213] on div at bounding box center [150, 230] width 220 height 107
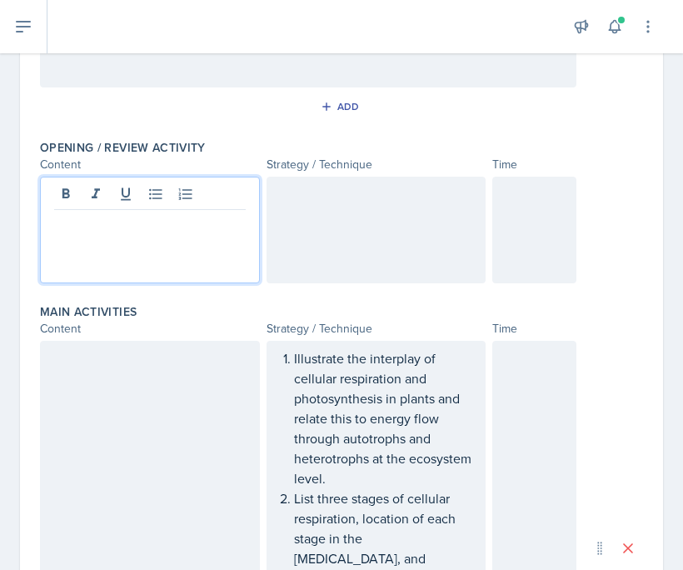
scroll to position [283, 0]
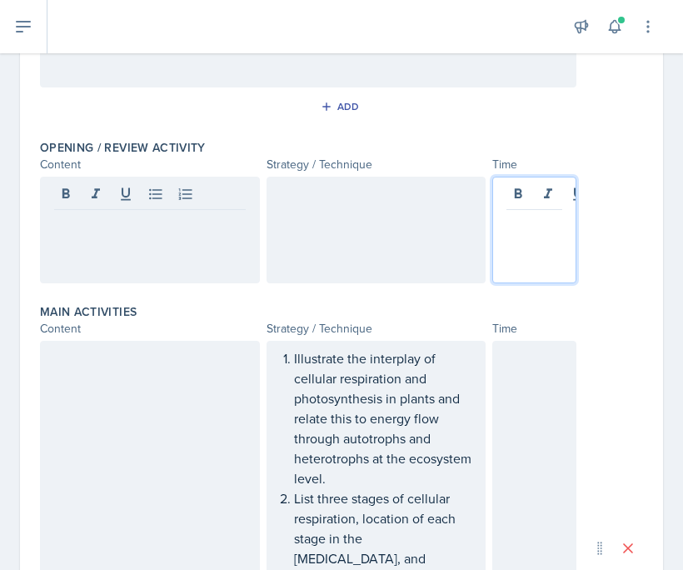
click at [549, 190] on div at bounding box center [535, 230] width 84 height 107
click at [408, 218] on div at bounding box center [377, 230] width 220 height 107
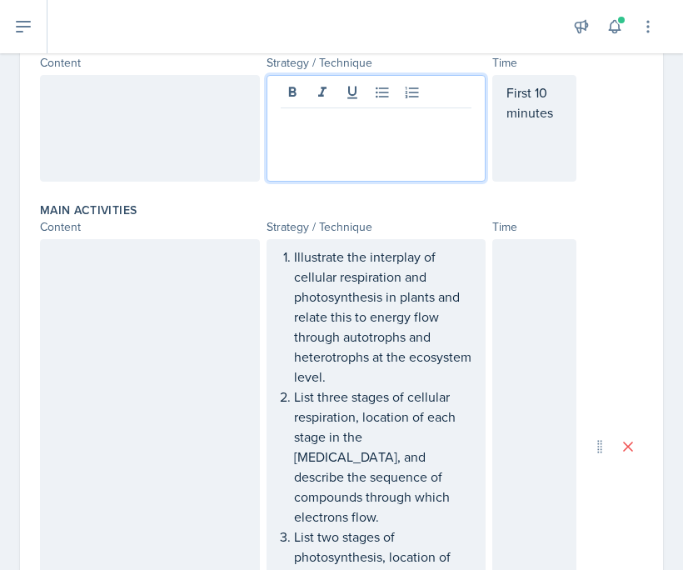
click at [107, 300] on div at bounding box center [150, 446] width 220 height 415
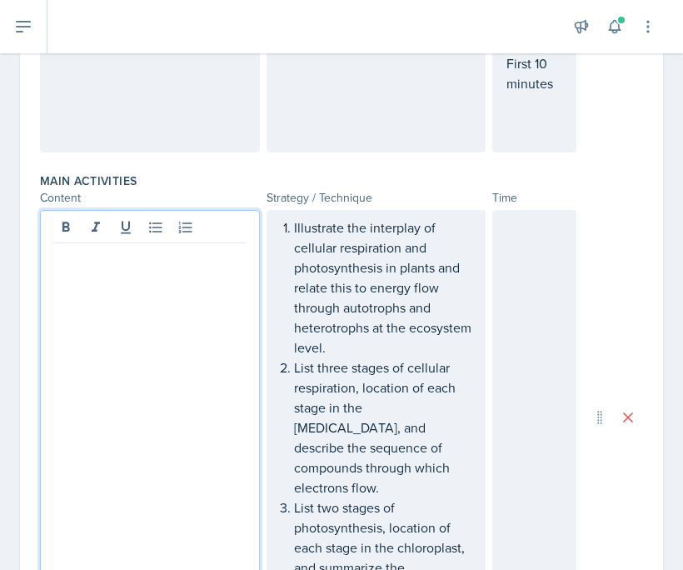
click at [168, 115] on div at bounding box center [150, 99] width 220 height 107
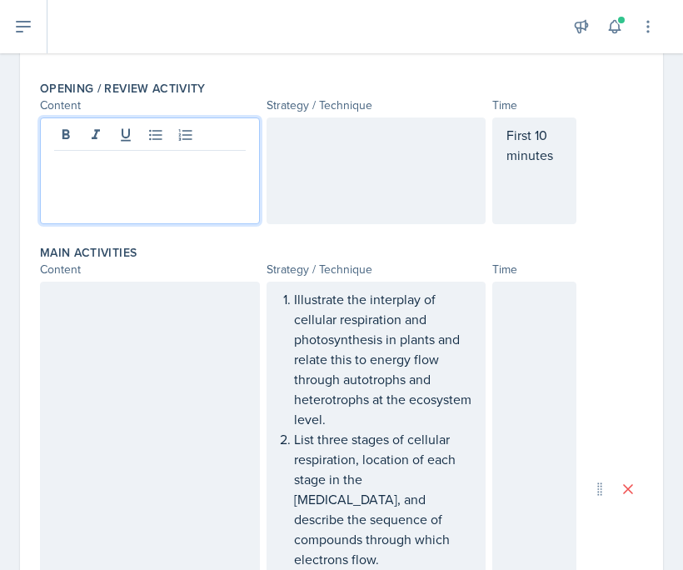
click at [330, 198] on div at bounding box center [377, 171] width 220 height 107
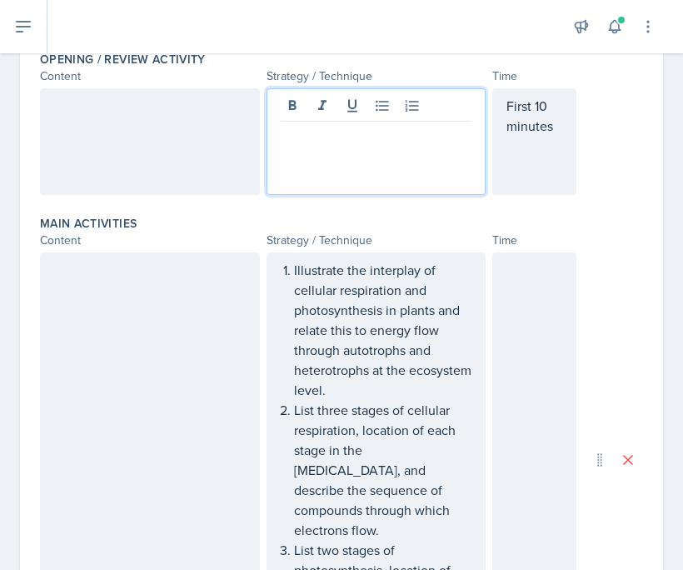
click at [111, 158] on div at bounding box center [150, 141] width 220 height 107
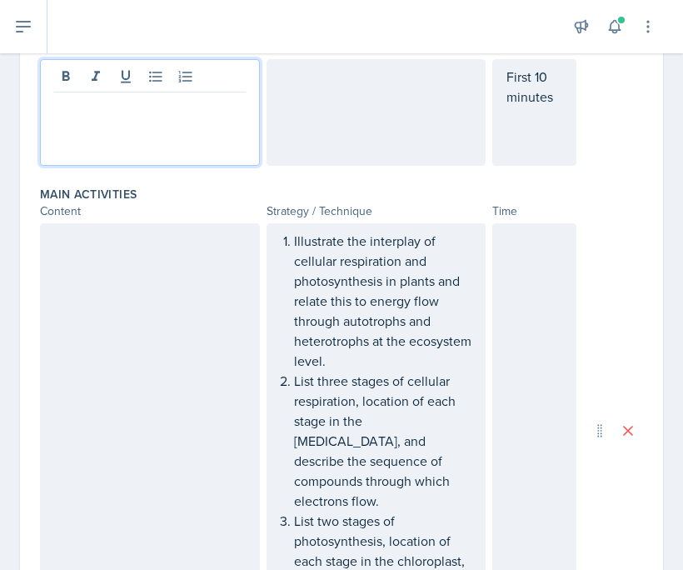
click at [128, 353] on div at bounding box center [150, 430] width 220 height 415
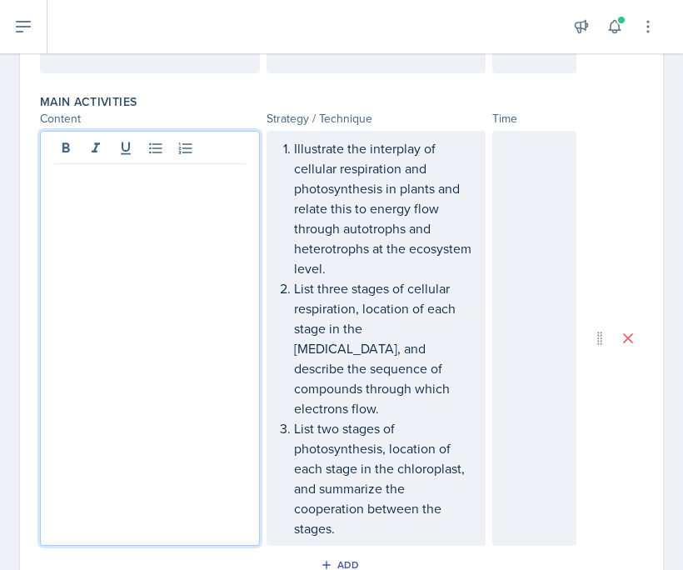
scroll to position [491, 0]
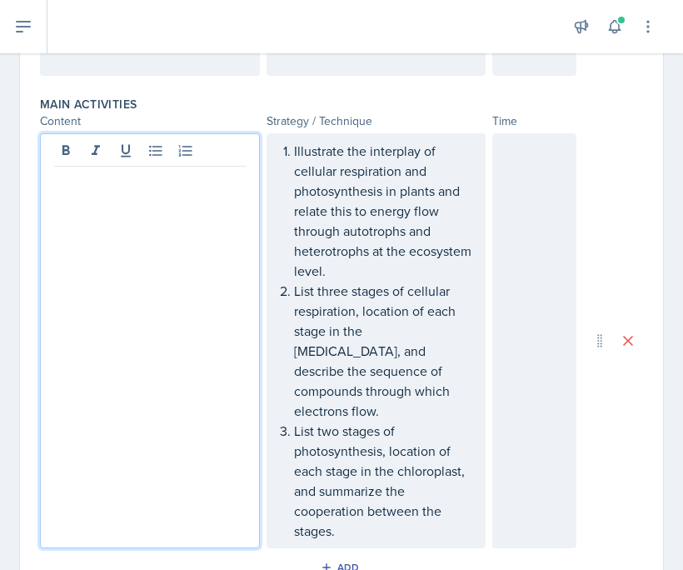
click at [511, 246] on div at bounding box center [535, 340] width 84 height 415
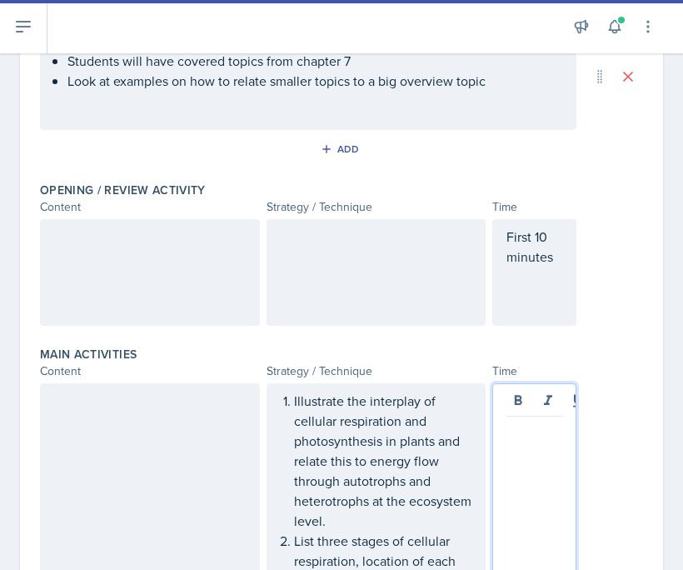
scroll to position [343, 0]
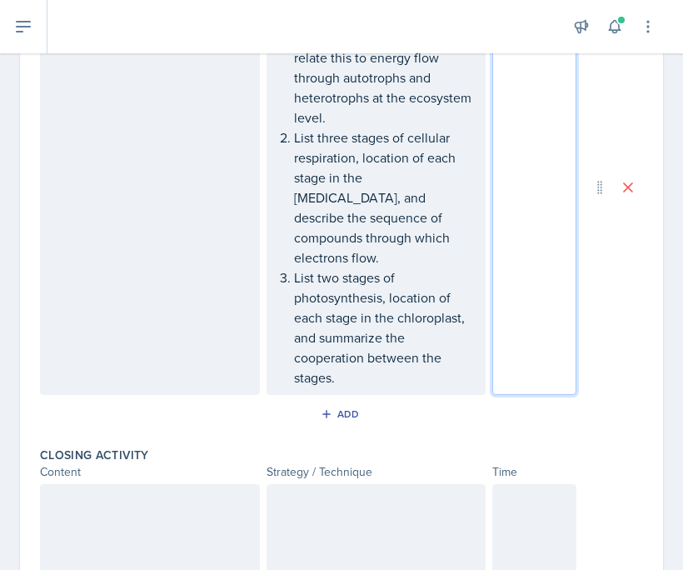
click at [524, 496] on div at bounding box center [535, 537] width 84 height 107
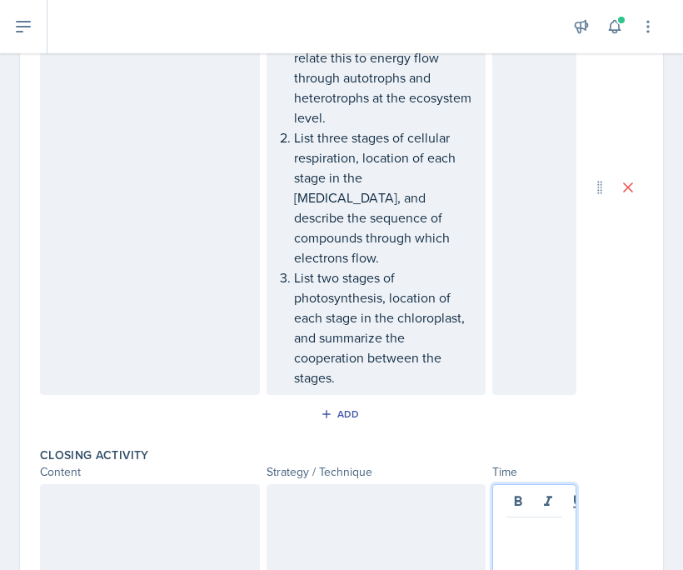
scroll to position [673, 0]
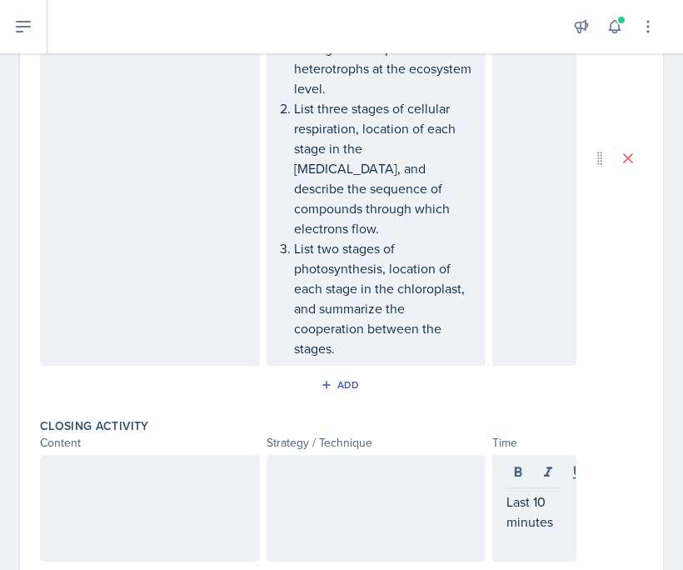
click at [304, 488] on div at bounding box center [377, 508] width 220 height 107
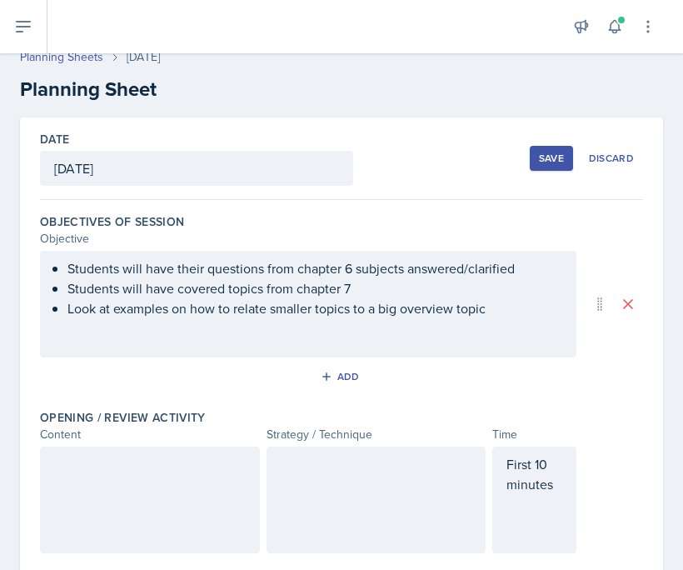
scroll to position [0, 0]
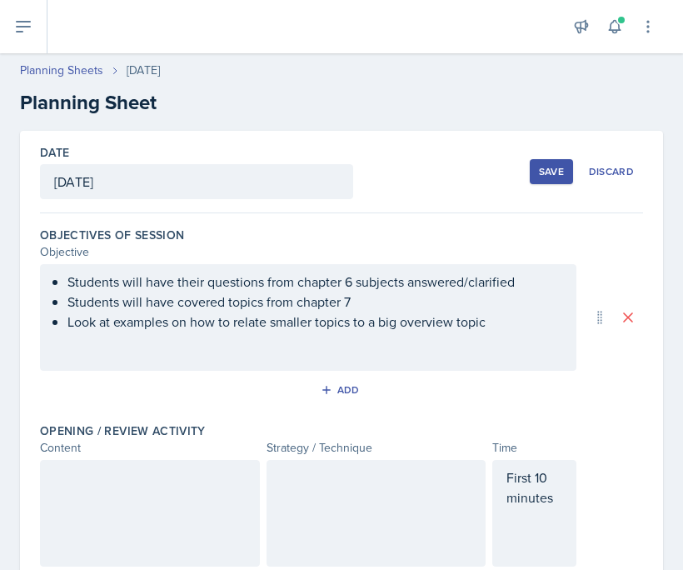
click at [538, 178] on button "Save" at bounding box center [551, 171] width 43 height 25
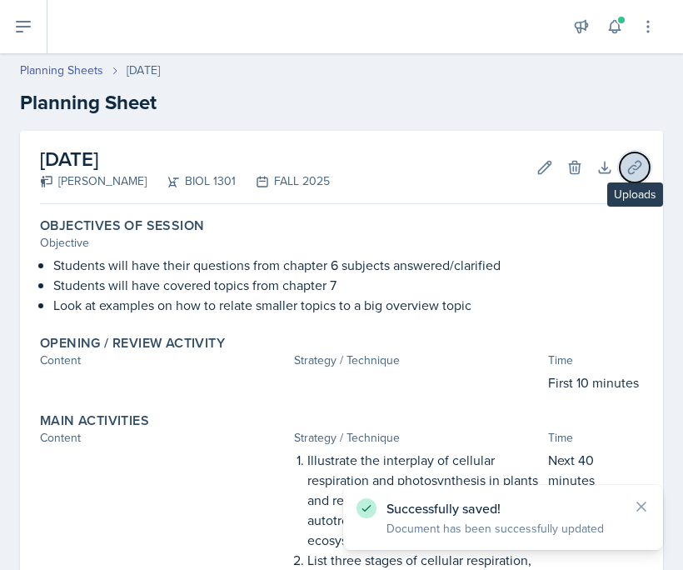
click at [550, 173] on icon at bounding box center [635, 167] width 17 height 17
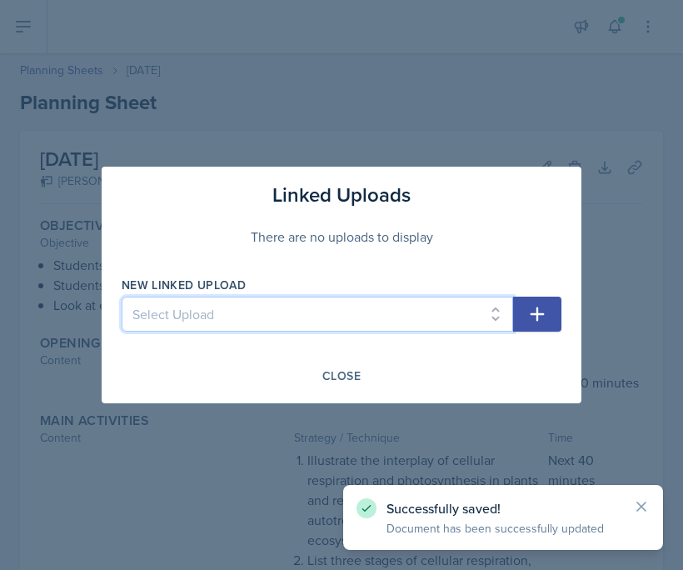
click at [491, 319] on select "Select Upload mod 1 reading quiz 1 pg 1 mod 1 reading quiz 1 pg 2 Reading Quiz …" at bounding box center [318, 314] width 392 height 35
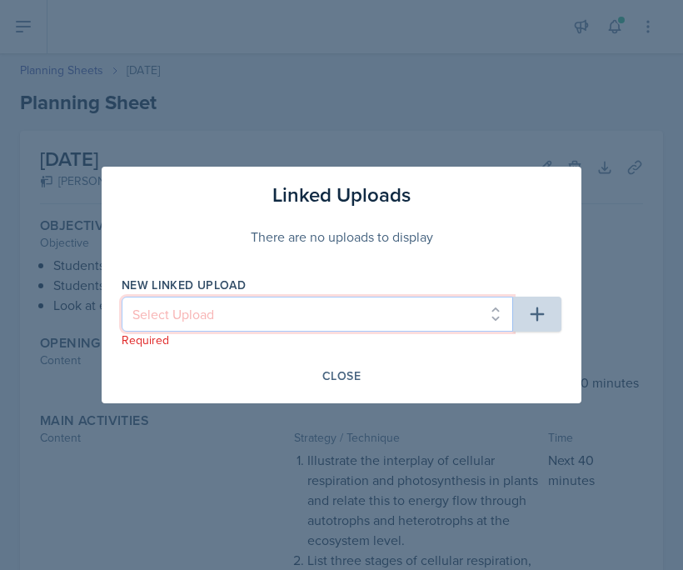
click at [323, 317] on select "Select Upload mod 1 reading quiz 1 pg 1 mod 1 reading quiz 1 pg 2 Reading Quiz …" at bounding box center [318, 314] width 392 height 35
click at [323, 319] on select "Select Upload mod 1 reading quiz 1 pg 1 mod 1 reading quiz 1 pg 2 Reading Quiz …" at bounding box center [318, 314] width 392 height 35
select select "2d2c58d4-92b9-489d-9a82-a88876d7697c"
click at [122, 297] on select "Select Upload mod 1 reading quiz 1 pg 1 mod 1 reading quiz 1 pg 2 Reading Quiz …" at bounding box center [318, 314] width 392 height 35
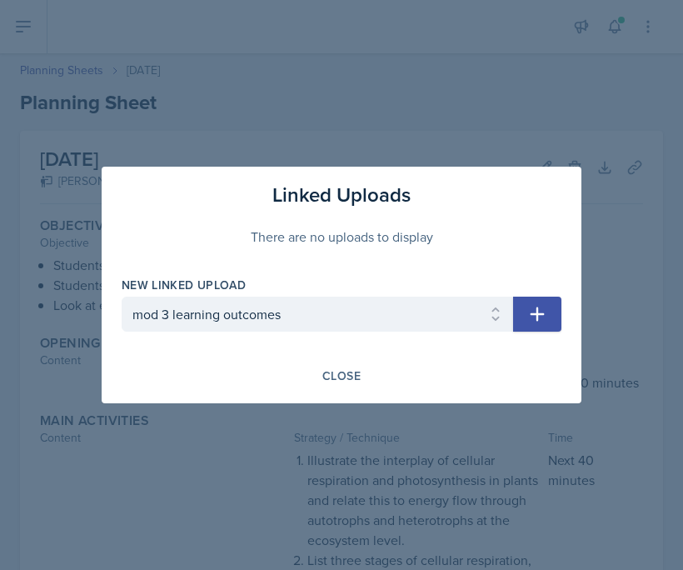
click at [528, 312] on icon "button" at bounding box center [538, 314] width 20 height 20
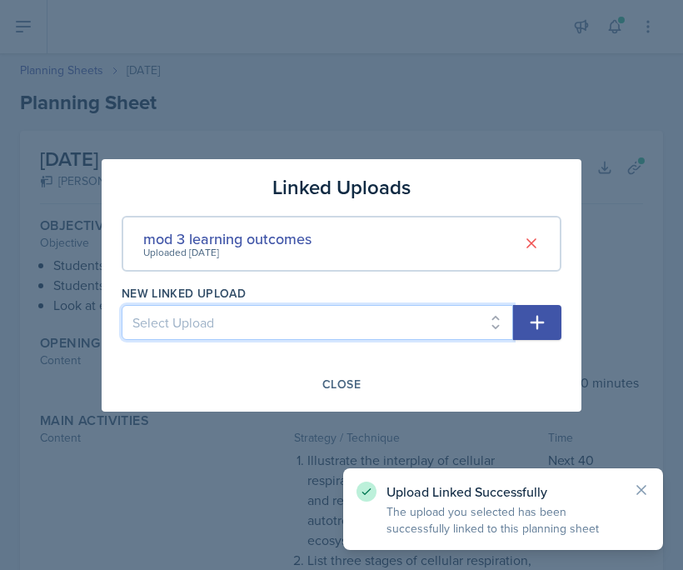
click at [472, 326] on select "Select Upload mod 1 reading quiz 1 pg 1 mod 1 reading quiz 1 pg 2 Reading Quiz …" at bounding box center [318, 322] width 392 height 35
select select "afbf2673-a7d3-4d0f-9cbd-93f3d55250ad"
click at [122, 305] on select "Select Upload mod 1 reading quiz 1 pg 1 mod 1 reading quiz 1 pg 2 Reading Quiz …" at bounding box center [318, 322] width 392 height 35
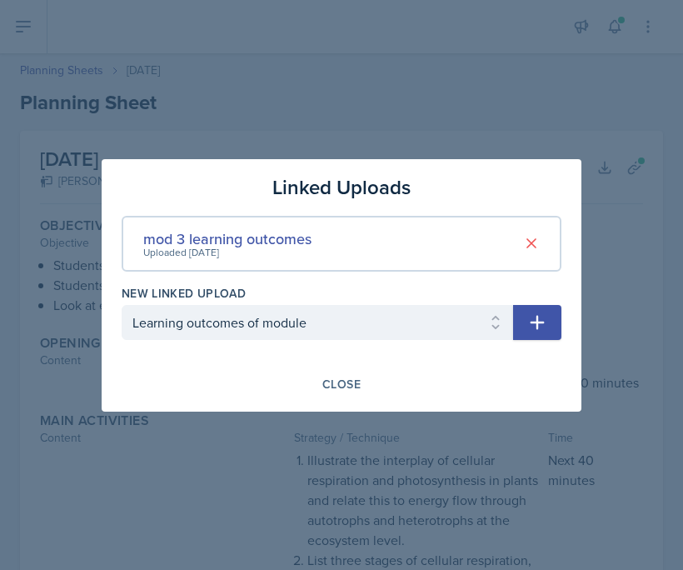
click at [533, 328] on icon "button" at bounding box center [538, 323] width 20 height 20
select select
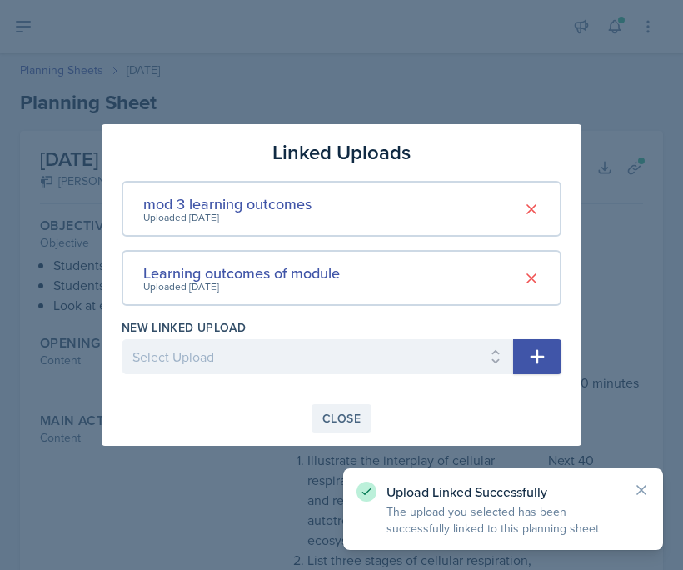
click at [346, 416] on div "Close" at bounding box center [342, 418] width 38 height 13
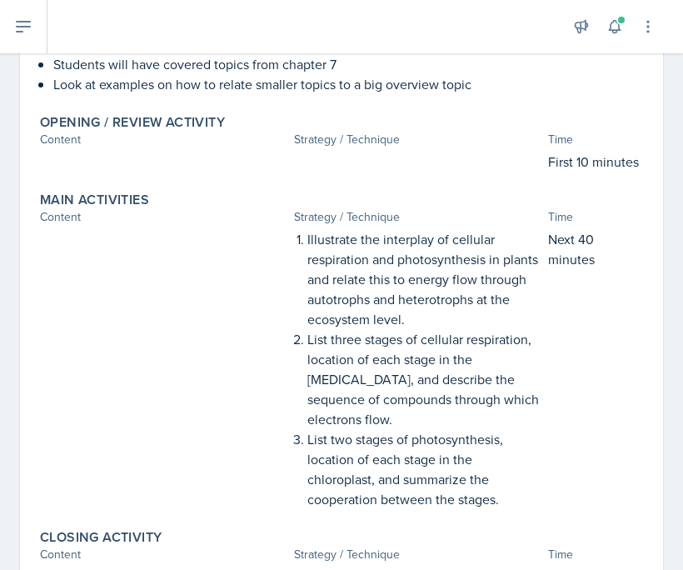
scroll to position [169, 0]
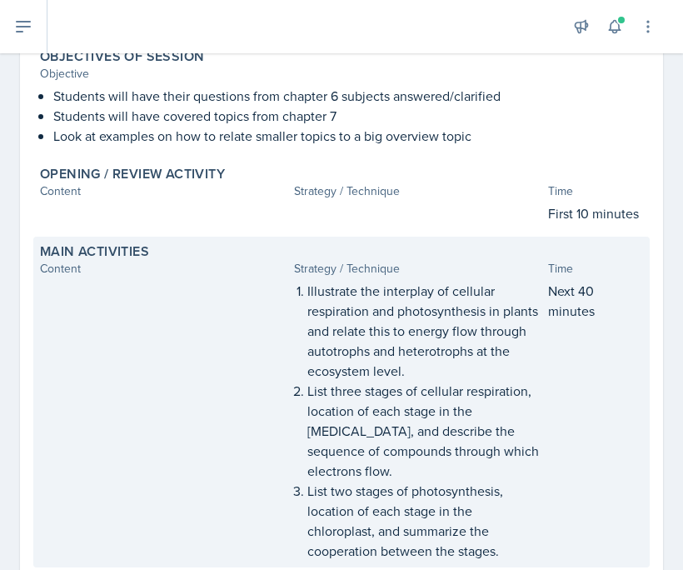
click at [393, 384] on p "List three stages of cellular respiration, location of each stage in the [MEDIC…" at bounding box center [425, 421] width 234 height 80
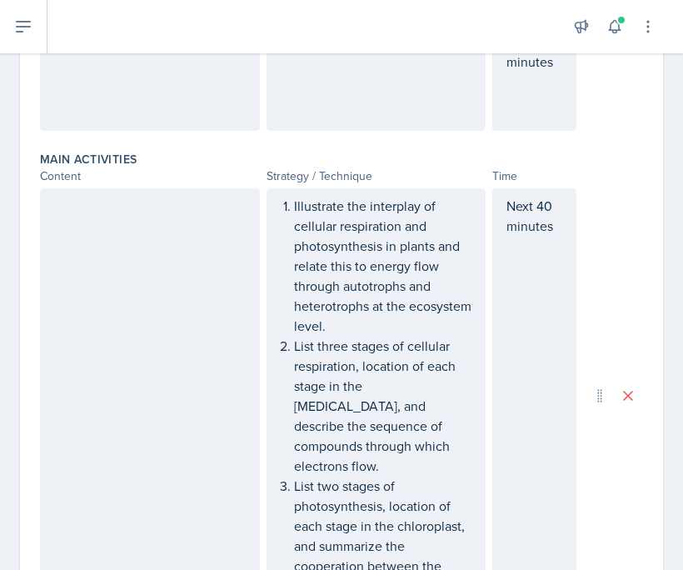
scroll to position [467, 0]
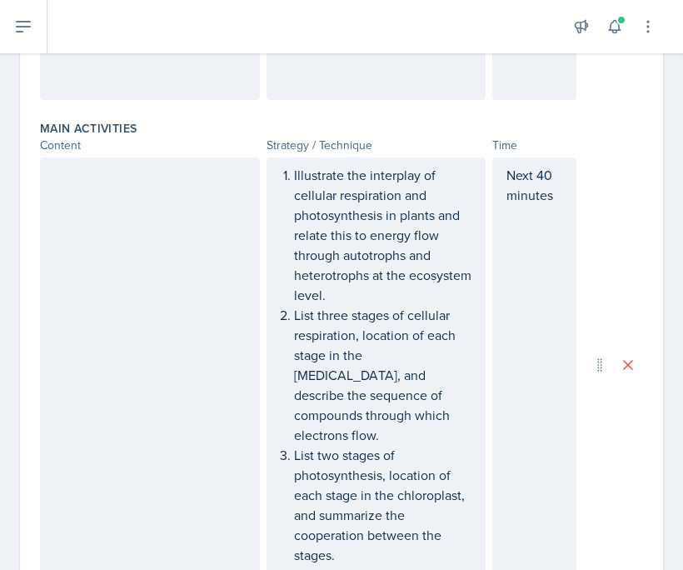
click at [414, 300] on p "Illustrate the interplay of cellular respiration and photosynthesis in plants a…" at bounding box center [383, 235] width 178 height 140
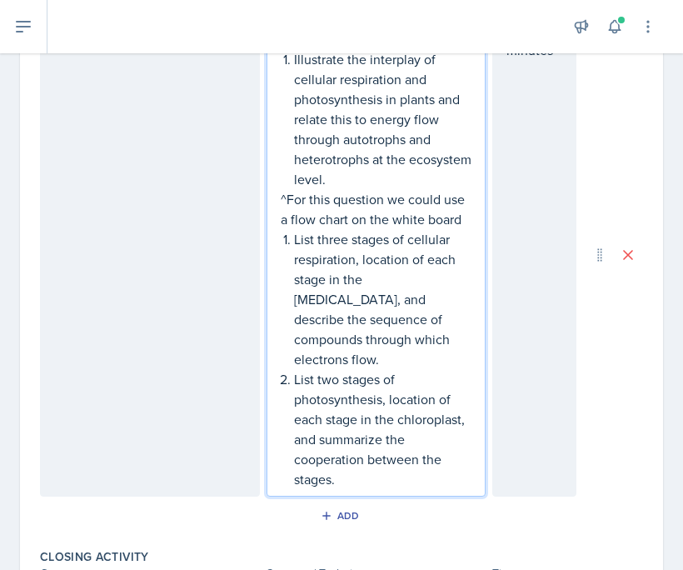
scroll to position [629, 0]
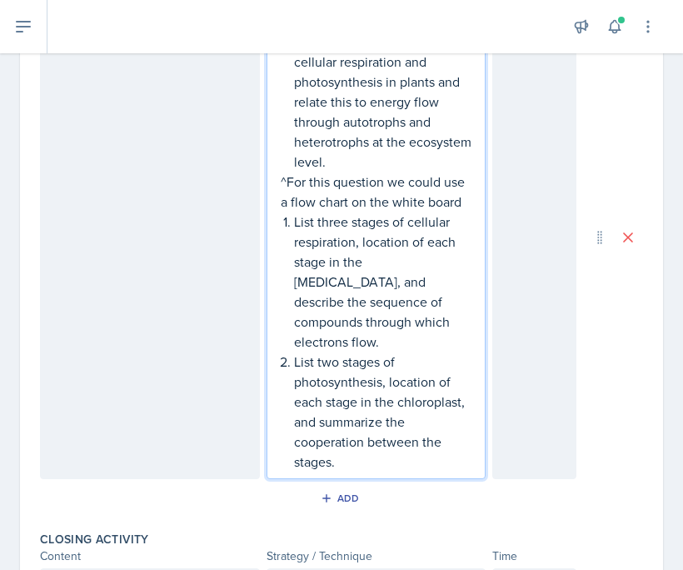
click at [395, 332] on p "electrons flow." at bounding box center [383, 342] width 178 height 20
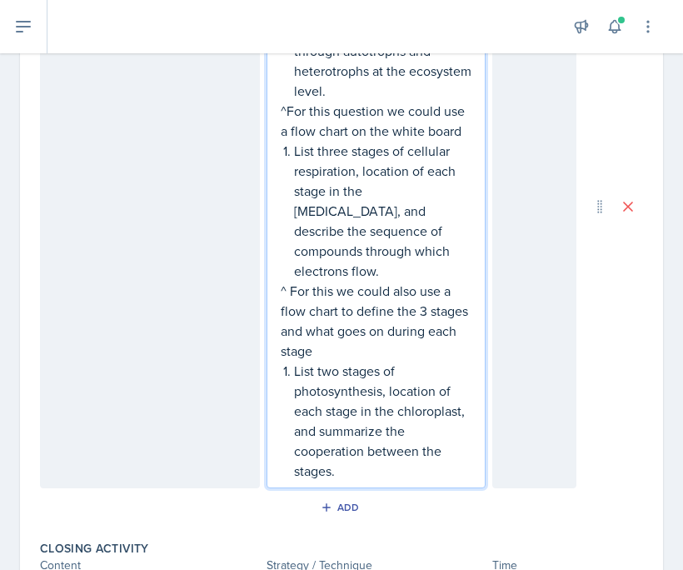
scroll to position [746, 0]
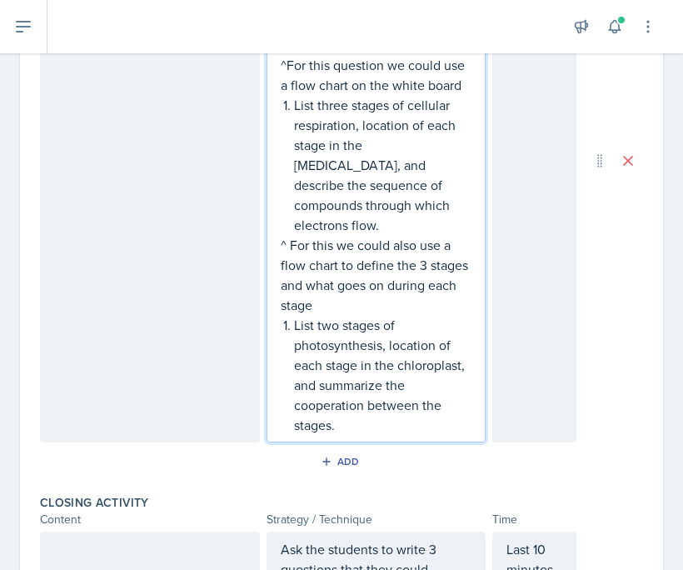
click at [385, 410] on p "List two stages of photosynthesis, location of each stage in the chloroplast, a…" at bounding box center [383, 375] width 178 height 120
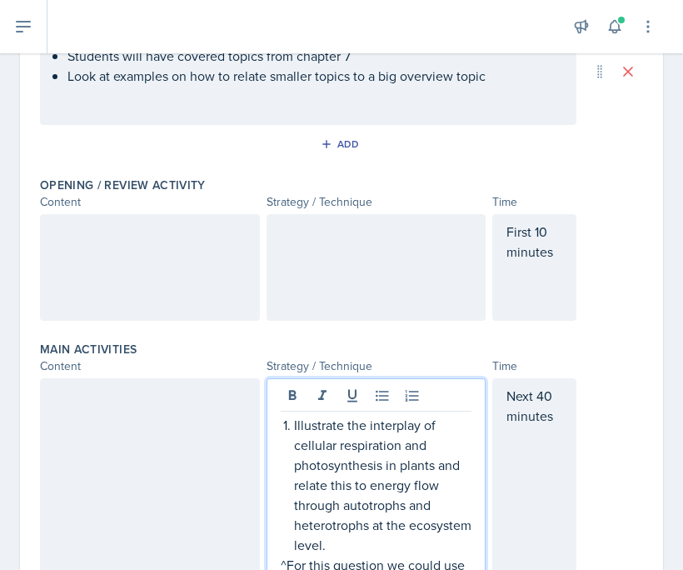
click at [354, 275] on div at bounding box center [377, 267] width 220 height 107
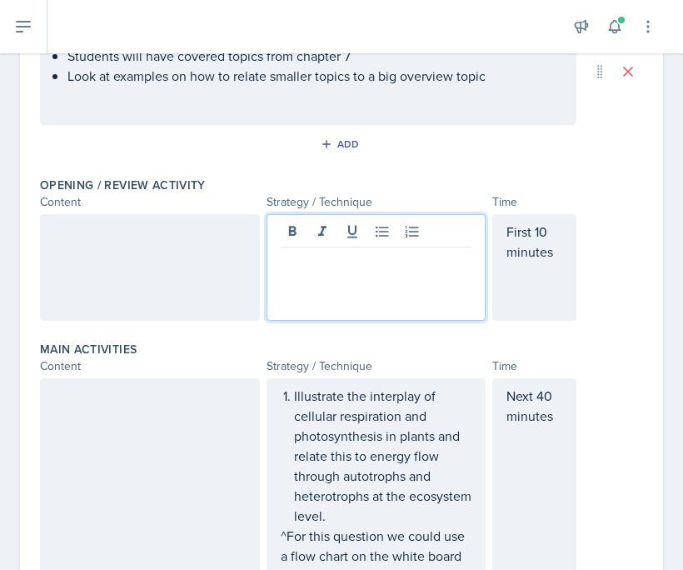
scroll to position [275, 0]
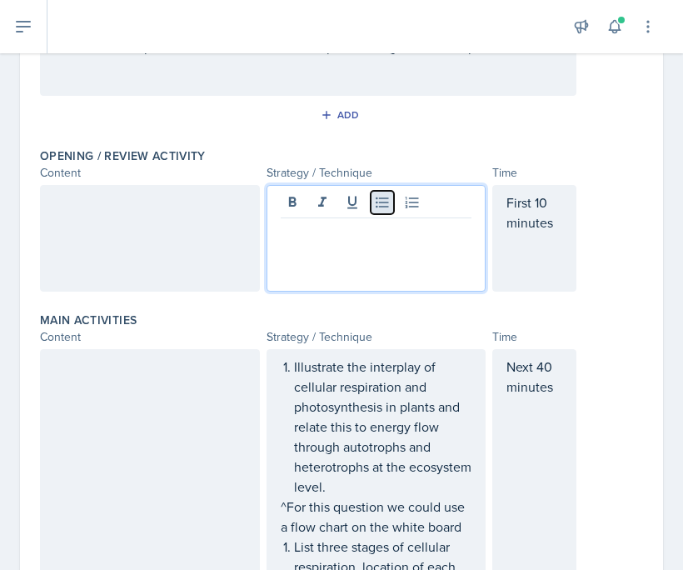
click at [388, 204] on icon at bounding box center [382, 202] width 17 height 17
click at [189, 245] on div at bounding box center [150, 238] width 220 height 107
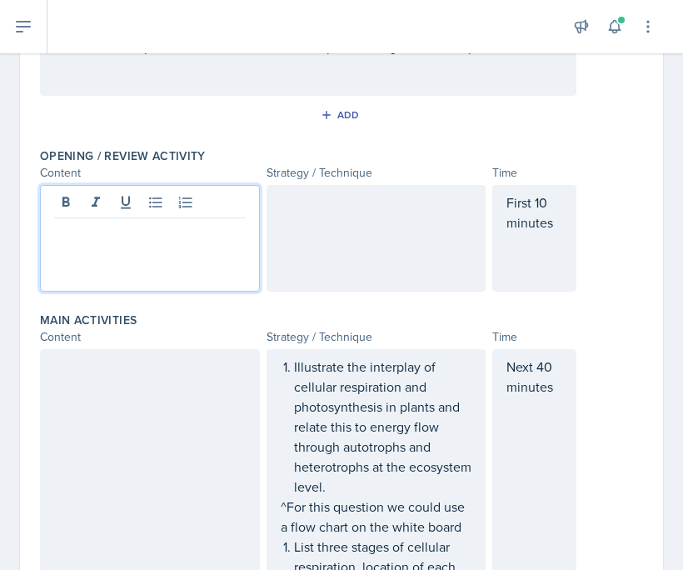
scroll to position [304, 0]
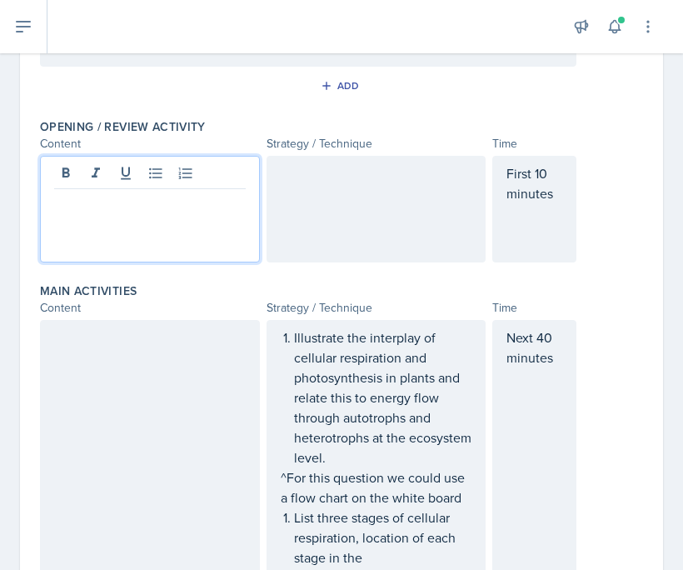
click at [284, 231] on div at bounding box center [377, 209] width 220 height 107
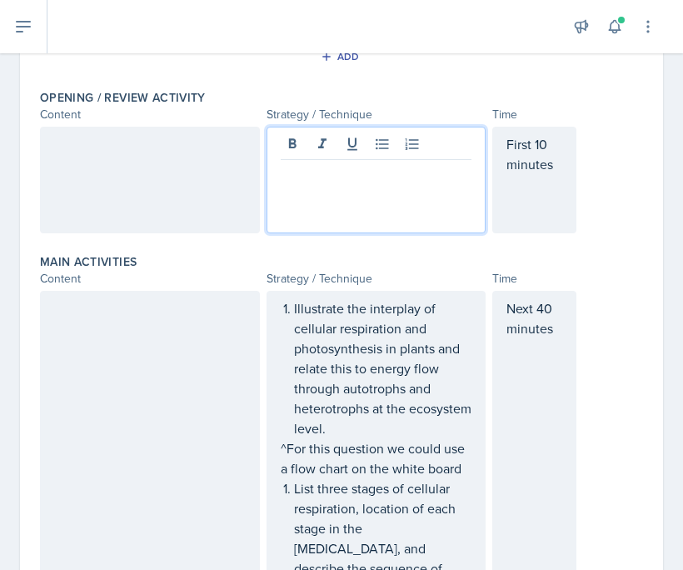
click at [167, 188] on div at bounding box center [150, 180] width 220 height 107
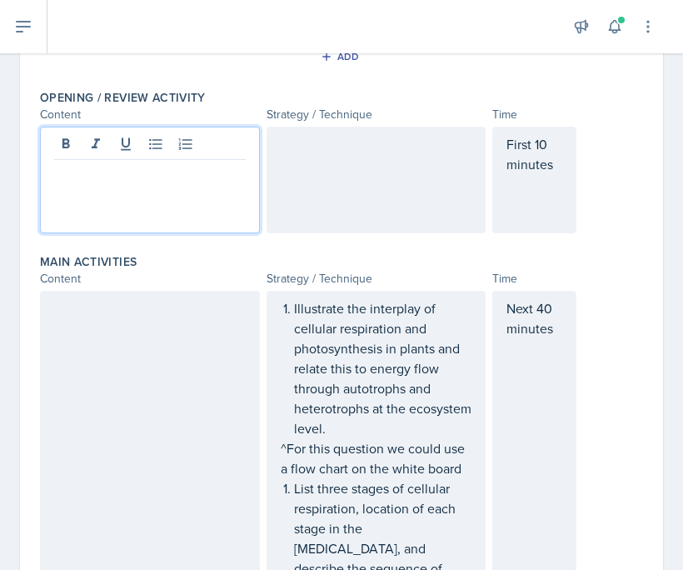
scroll to position [363, 0]
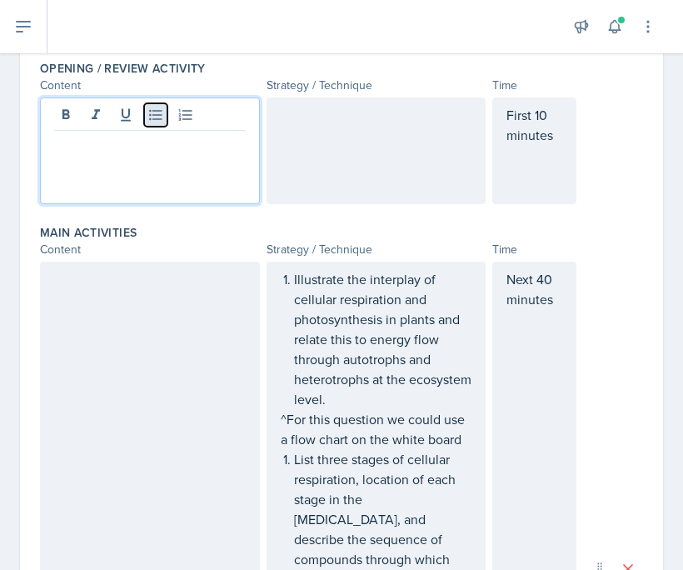
click at [148, 114] on icon at bounding box center [156, 115] width 17 height 17
click at [148, 151] on p at bounding box center [150, 144] width 192 height 20
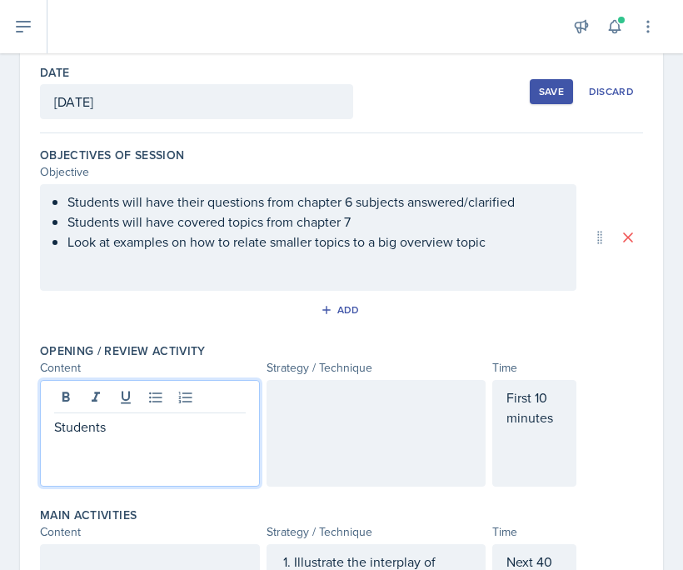
scroll to position [82, 0]
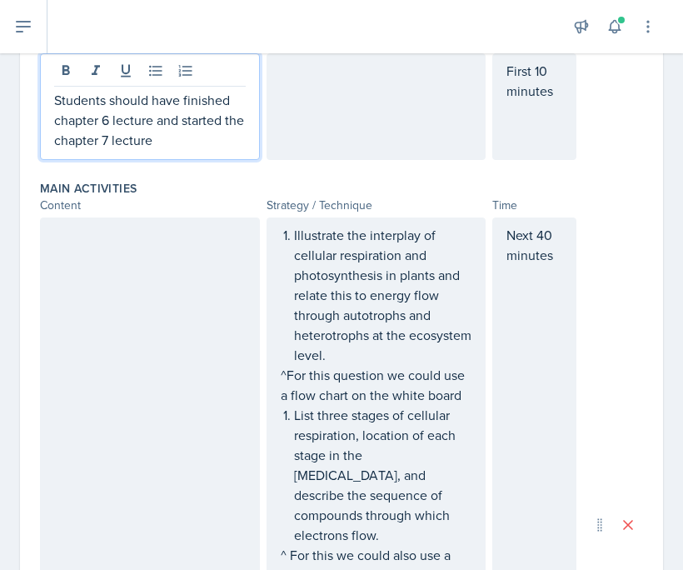
click at [133, 278] on div at bounding box center [150, 525] width 220 height 615
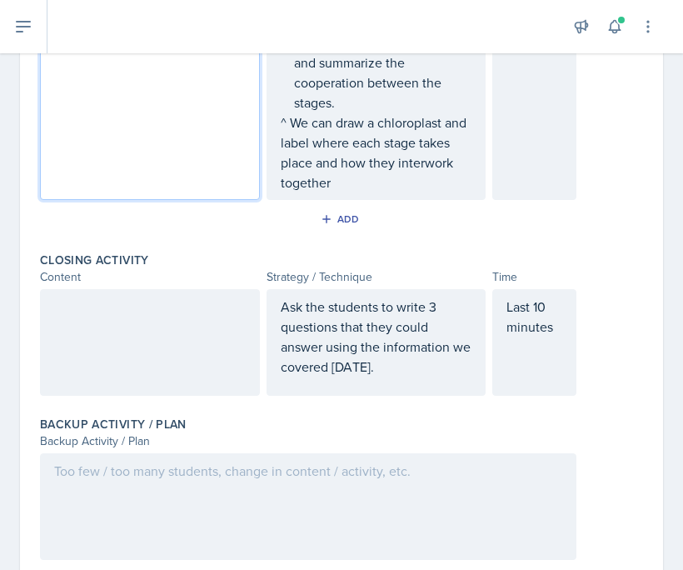
scroll to position [1041, 0]
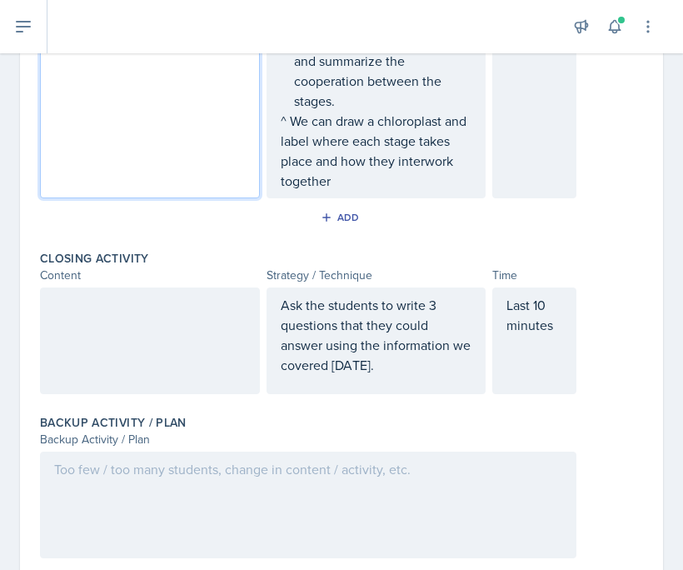
click at [225, 311] on div at bounding box center [150, 341] width 220 height 107
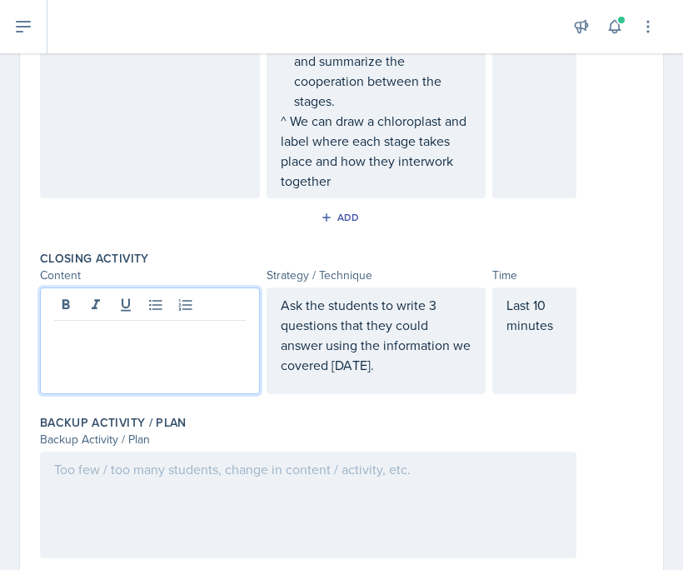
scroll to position [1070, 0]
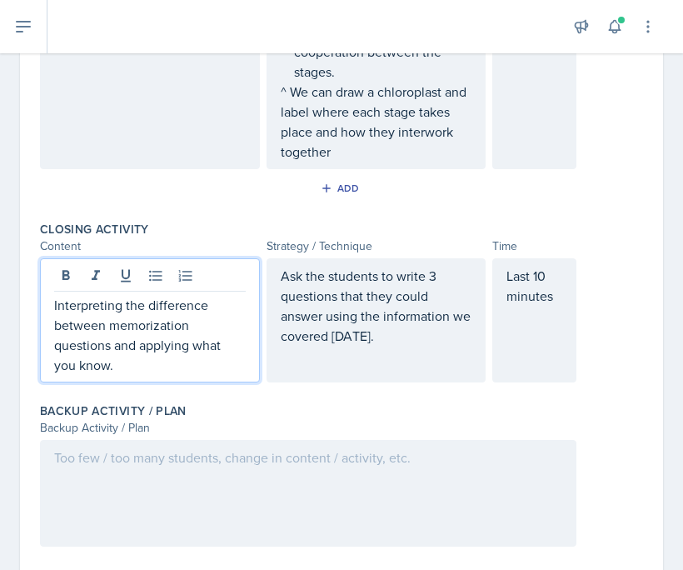
click at [385, 318] on p "Ask the students to write 3 questions that they could answer using the informat…" at bounding box center [377, 306] width 192 height 80
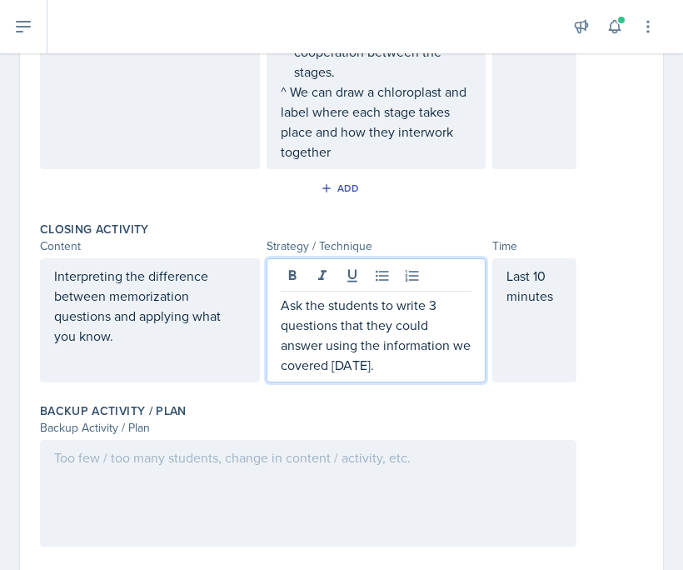
click at [442, 295] on p "Ask the students to write 3 questions that they could answer using the informat…" at bounding box center [377, 335] width 192 height 80
click at [426, 349] on p "Ask the students to write 2 questions that they could answer using the informat…" at bounding box center [377, 335] width 192 height 80
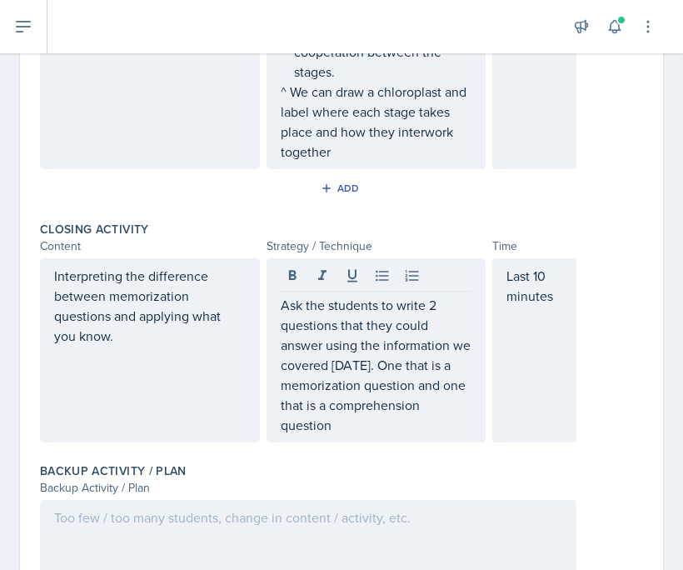
click at [127, 345] on div "Interpreting the difference between memorization questions and applying what yo…" at bounding box center [150, 350] width 220 height 184
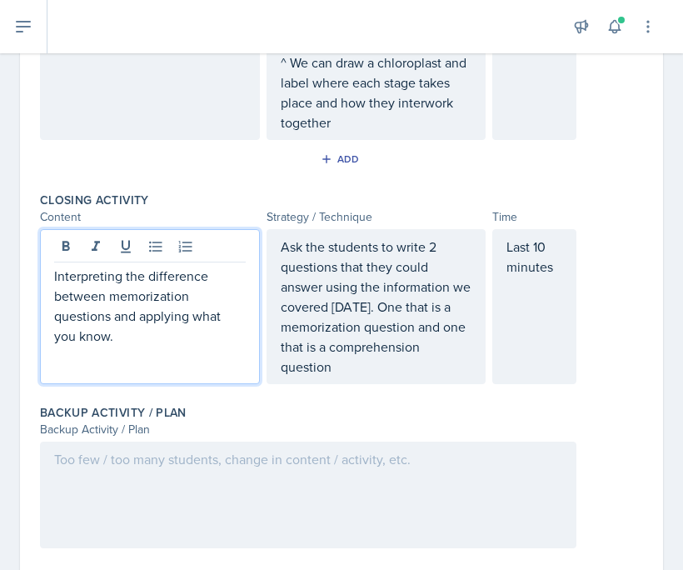
scroll to position [875, 0]
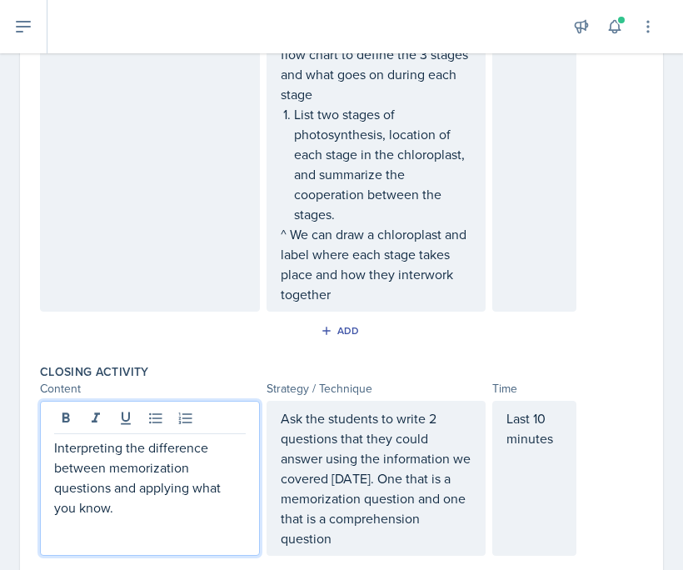
click at [415, 460] on p "Ask the students to write 2 questions that they could answer using the informat…" at bounding box center [377, 478] width 192 height 140
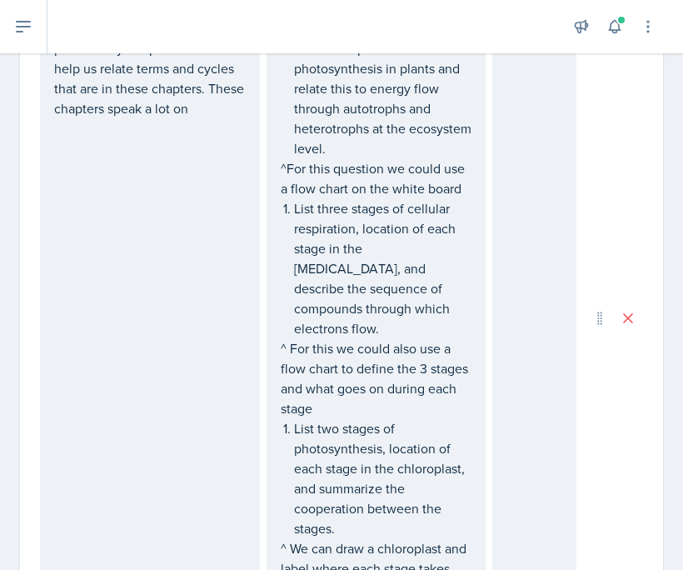
click at [199, 364] on div "I will use the learning outcomes provided by the professor to help us relate te…" at bounding box center [150, 318] width 220 height 615
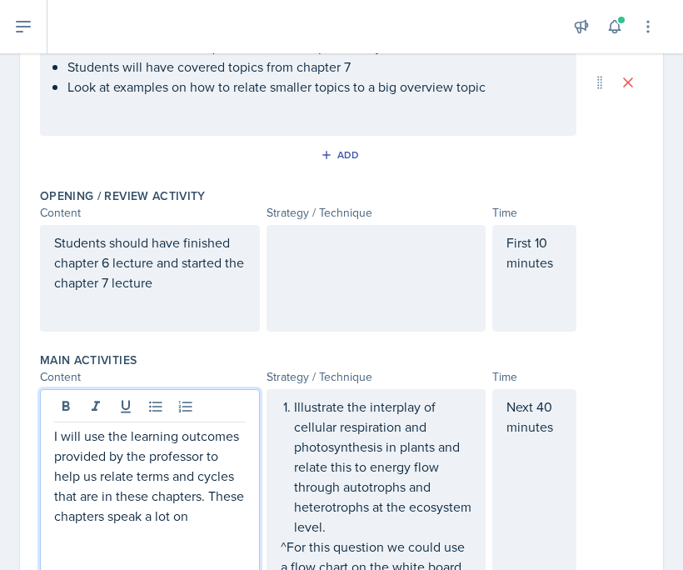
click at [341, 244] on p at bounding box center [377, 243] width 192 height 20
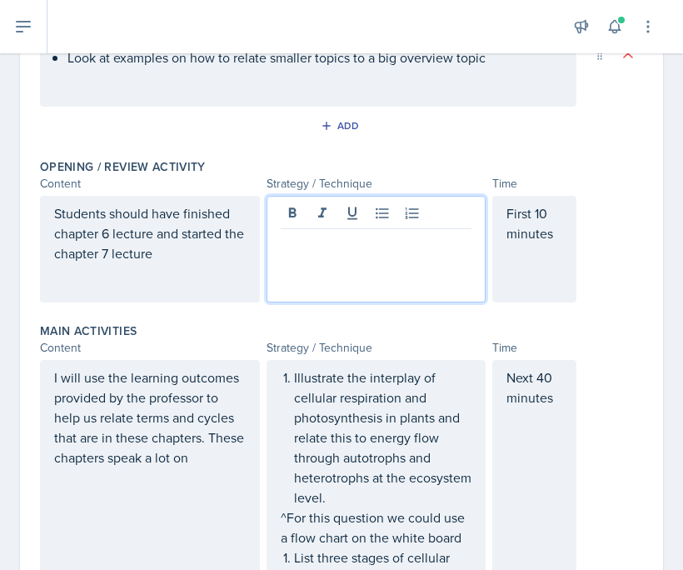
click at [173, 267] on div "Students should have finished chapter 6 lecture and started the chapter 7 lectu…" at bounding box center [150, 249] width 220 height 107
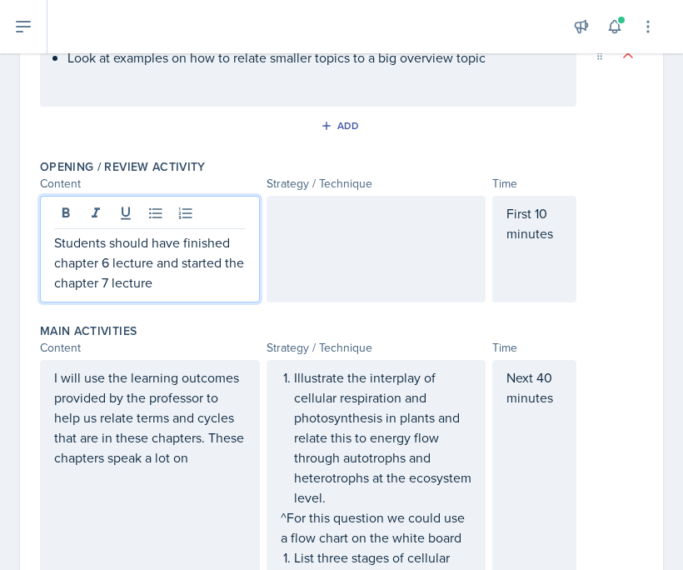
scroll to position [293, 0]
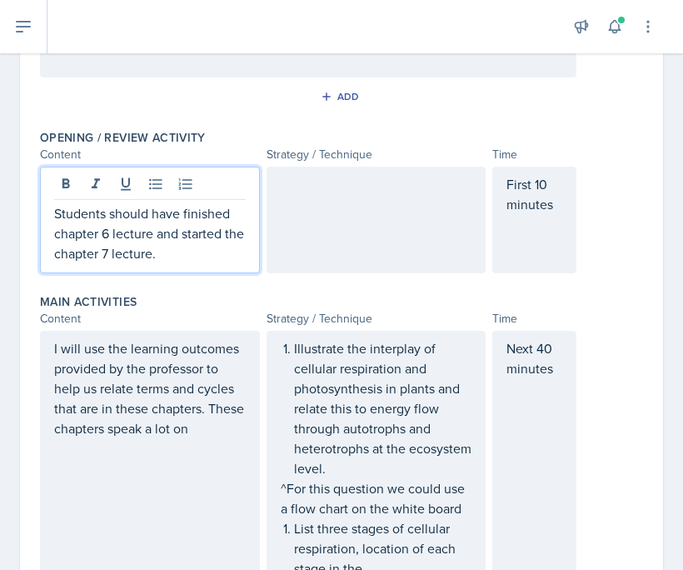
click at [312, 209] on div at bounding box center [377, 220] width 220 height 107
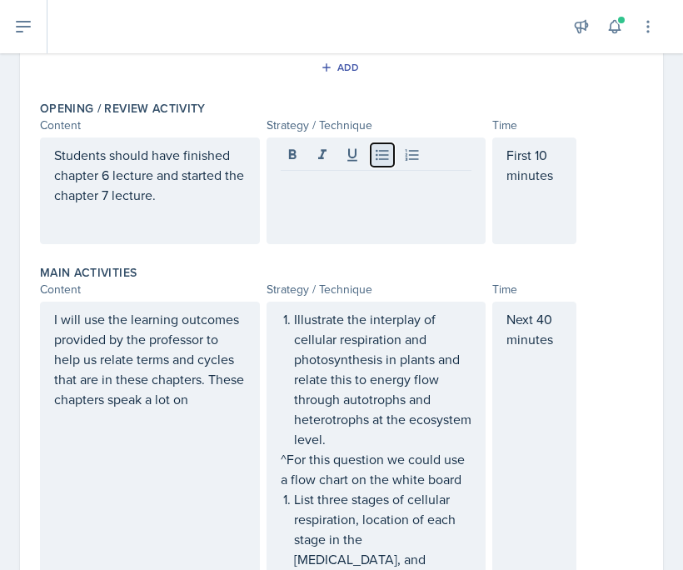
click at [388, 164] on button at bounding box center [382, 154] width 23 height 23
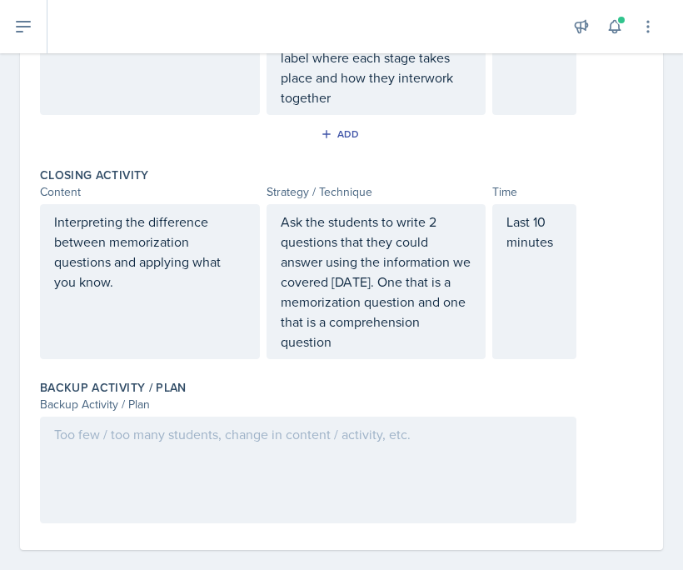
click at [322, 422] on div at bounding box center [308, 470] width 537 height 107
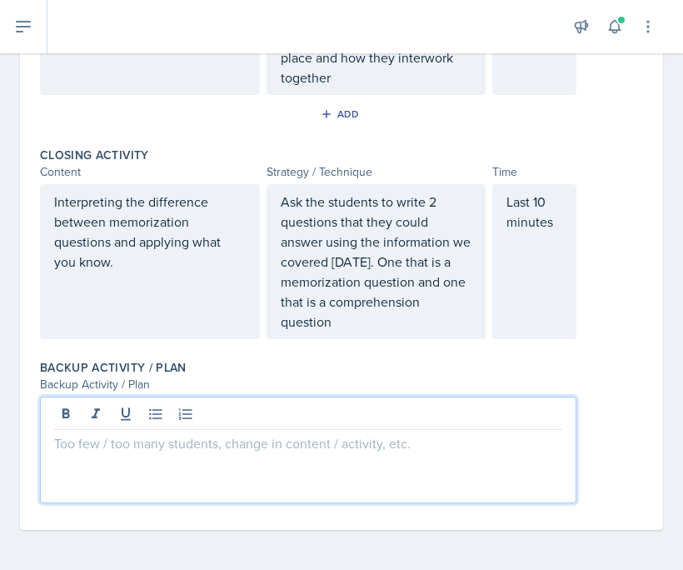
scroll to position [1273, 0]
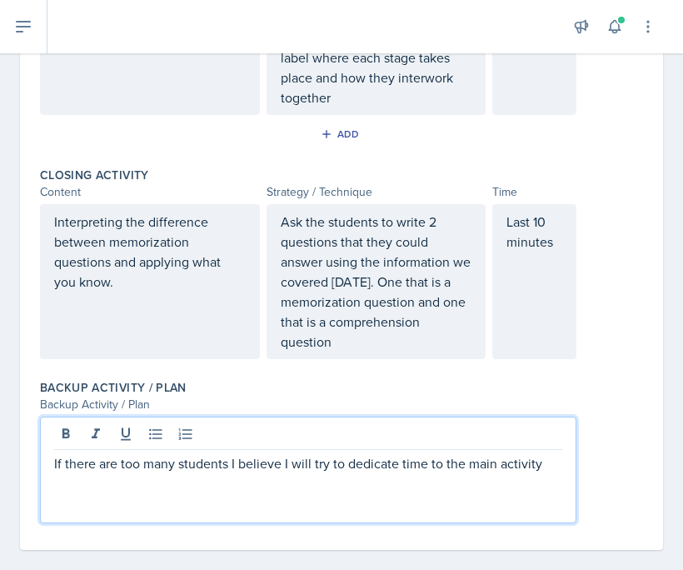
click at [401, 453] on p "If there are too many students I believe I will try to dedicate time to the mai…" at bounding box center [308, 463] width 508 height 20
click at [388, 453] on p "If there are too many students I believe I will try to dedicate the most time t…" at bounding box center [308, 473] width 508 height 40
click at [387, 453] on p "If there are too many students I believe I will try to dedicate the most time t…" at bounding box center [308, 473] width 508 height 40
click at [345, 462] on p "If there are too many students I believe I will try to dedicate the most time t…" at bounding box center [308, 473] width 508 height 40
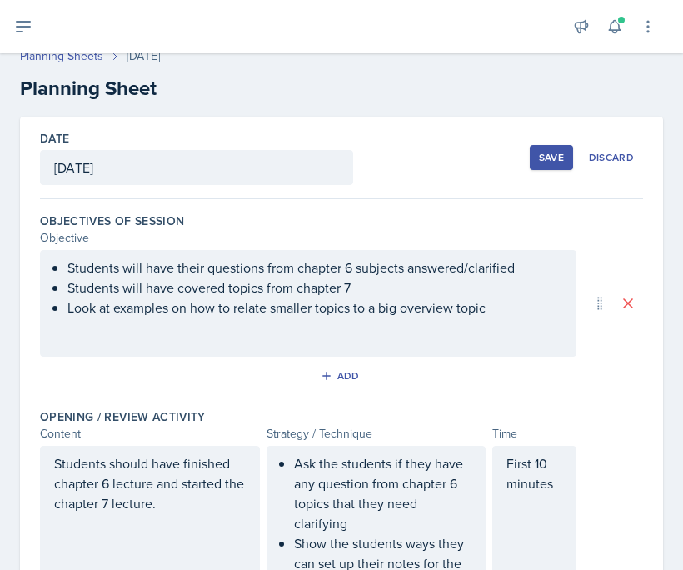
scroll to position [0, 0]
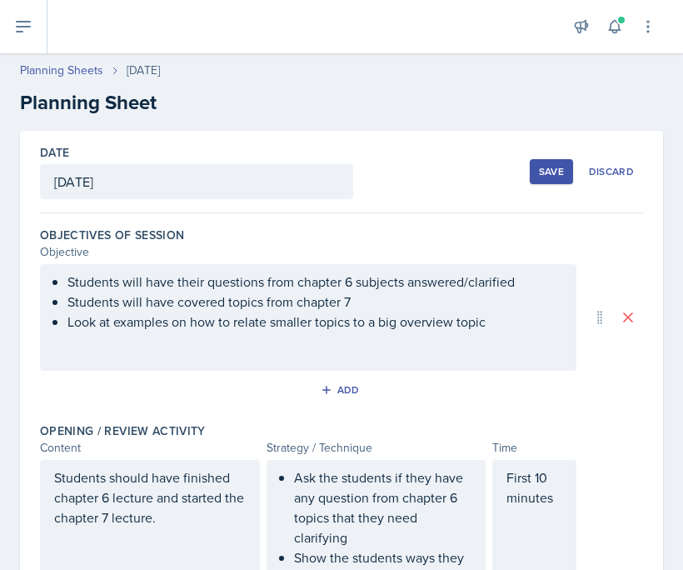
click at [550, 167] on div "Save" at bounding box center [551, 171] width 25 height 13
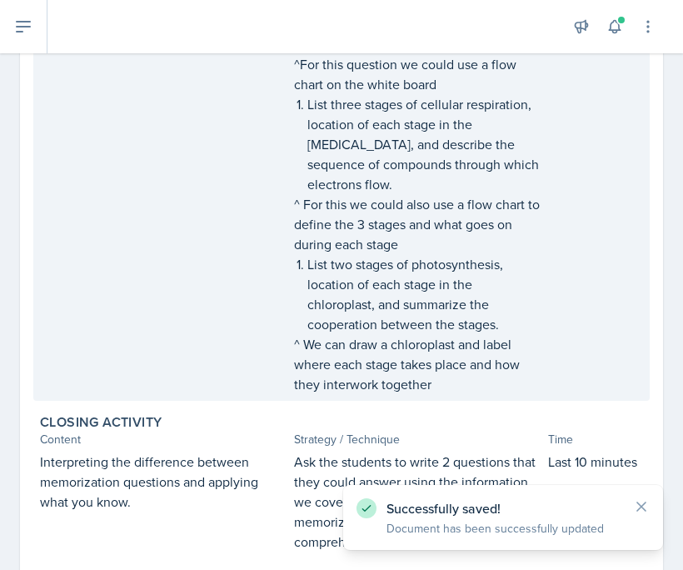
scroll to position [890, 0]
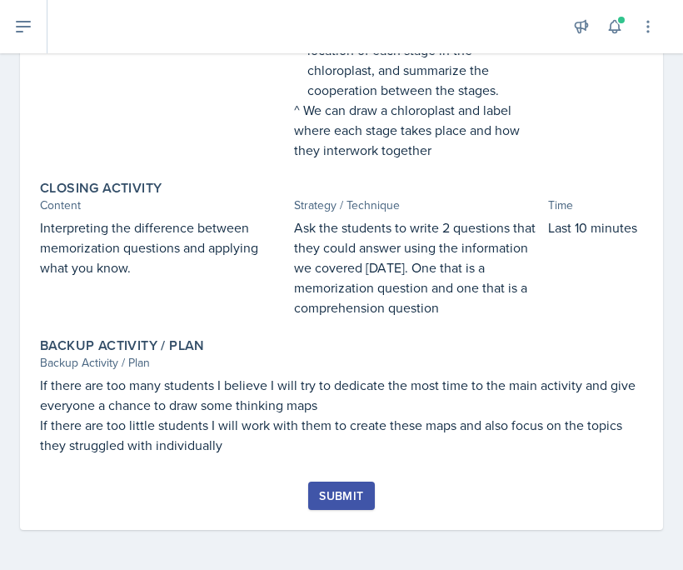
click at [340, 503] on div "Submit" at bounding box center [341, 495] width 44 height 13
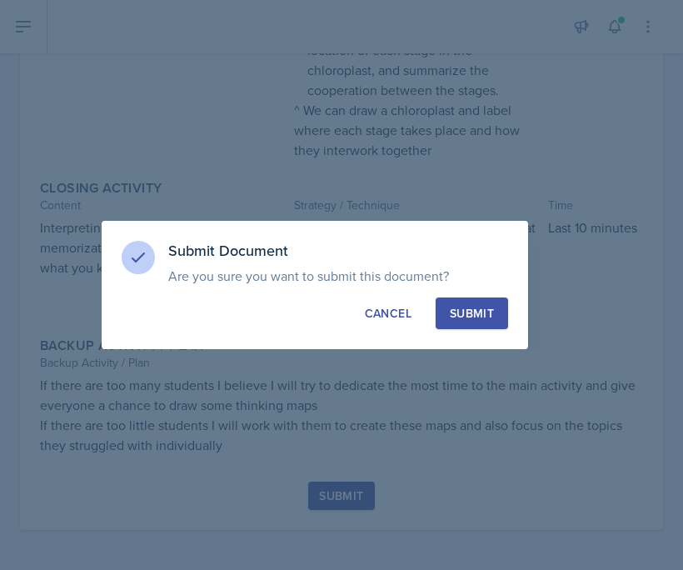
click at [495, 310] on button "Submit" at bounding box center [472, 314] width 73 height 32
